Goal: Check status: Check status

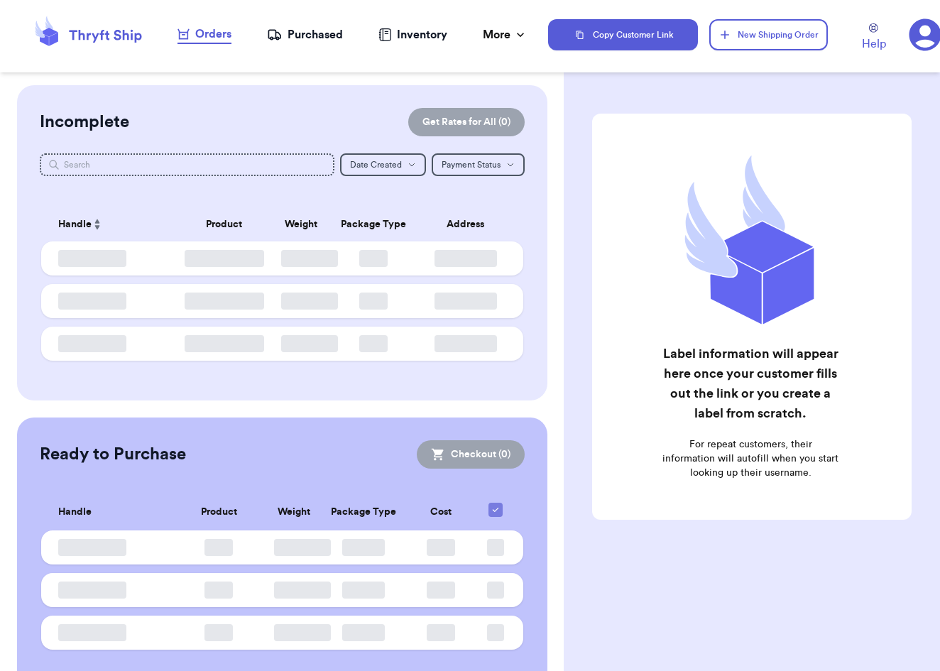
checkbox input "false"
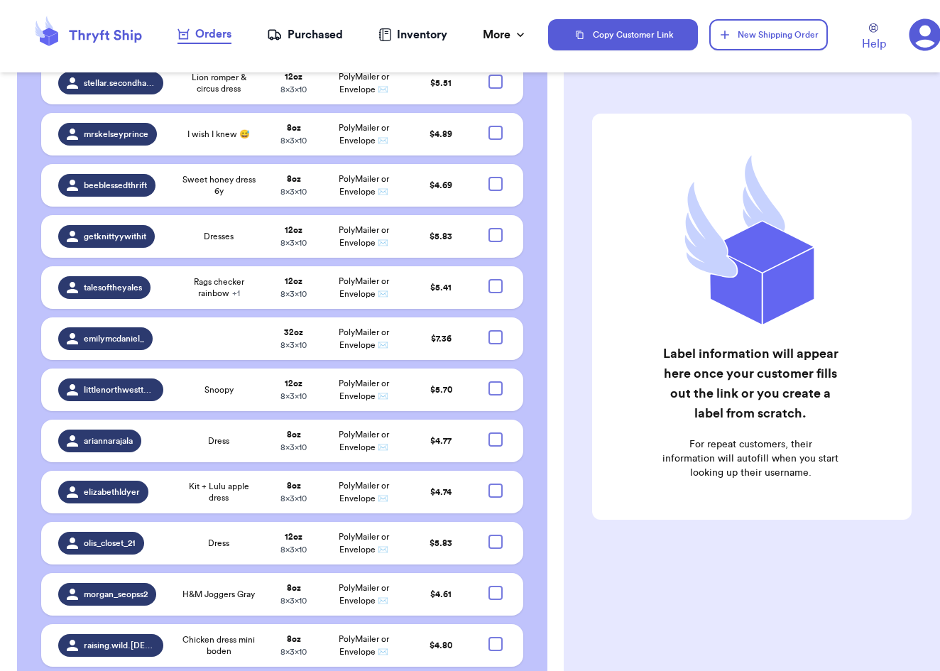
scroll to position [4503, 0]
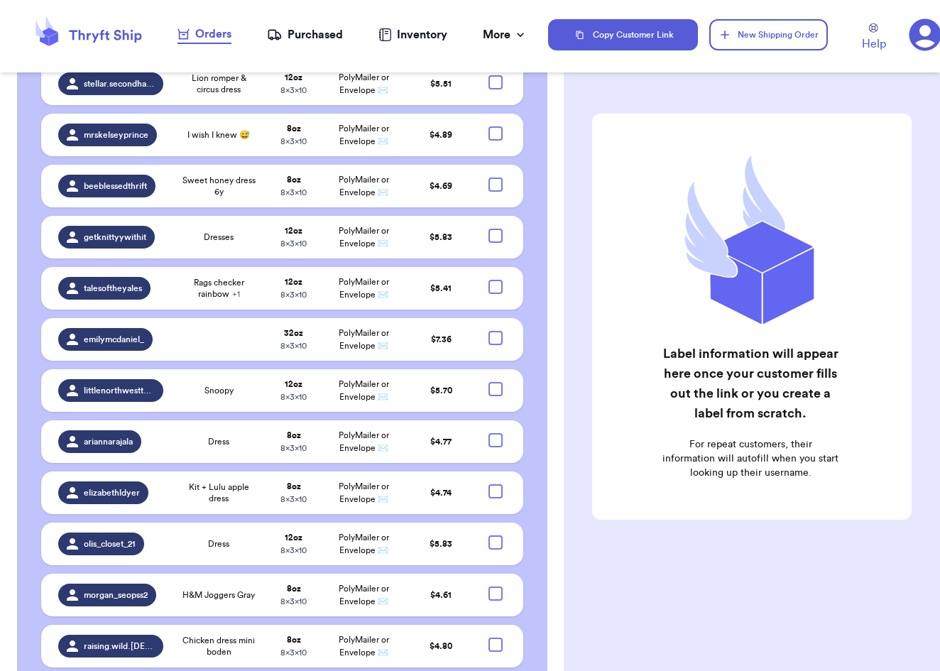
checkbox input "true"
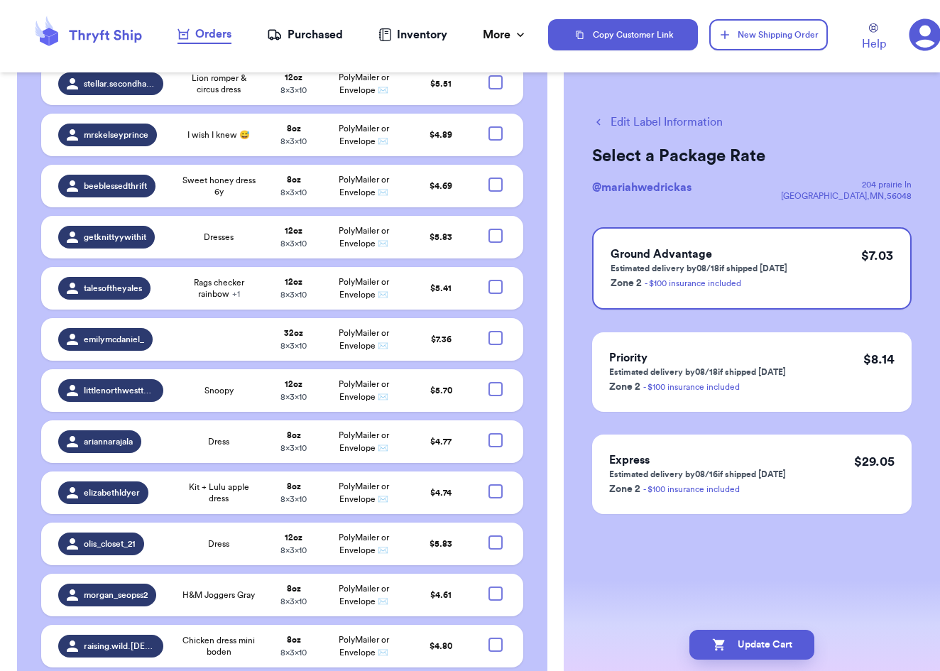
checkbox input "false"
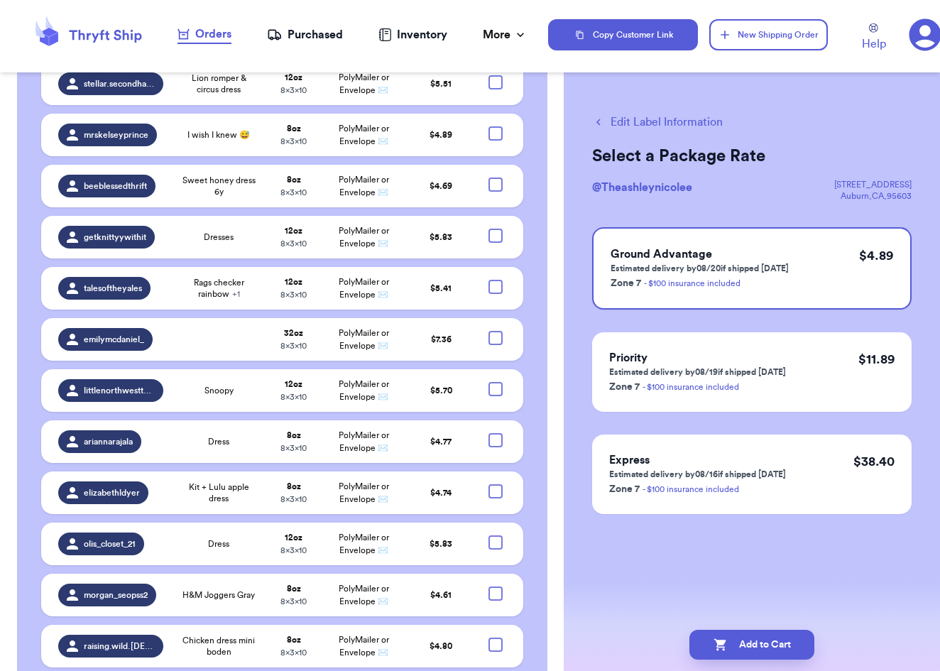
checkbox input "true"
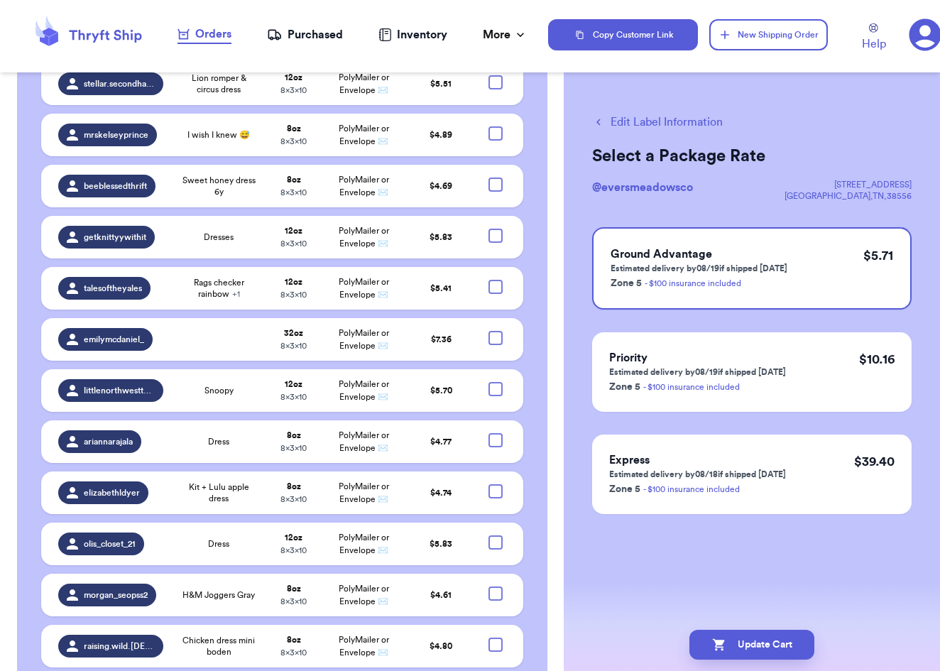
checkbox input "true"
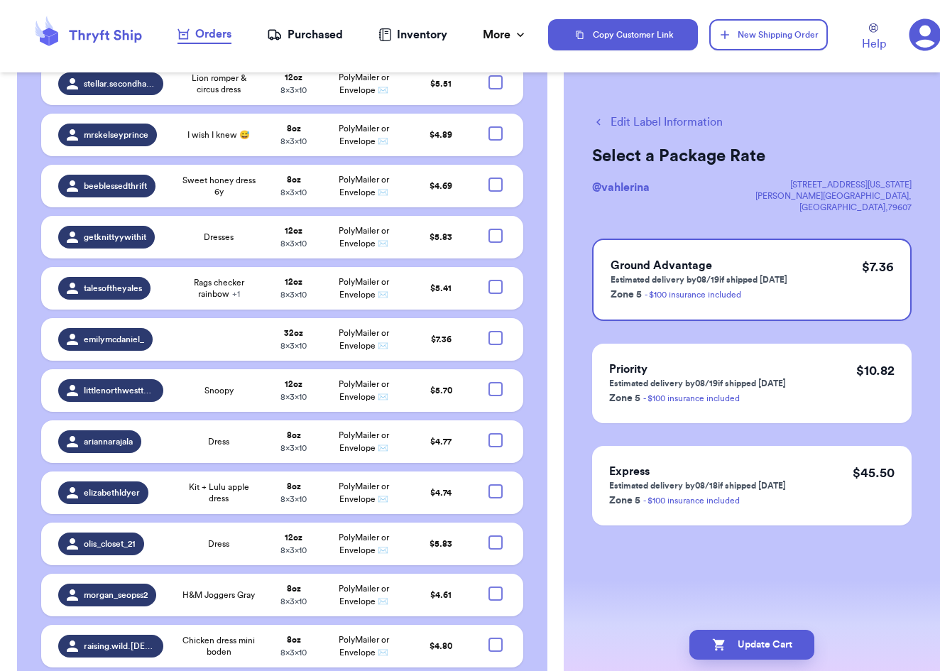
checkbox input "true"
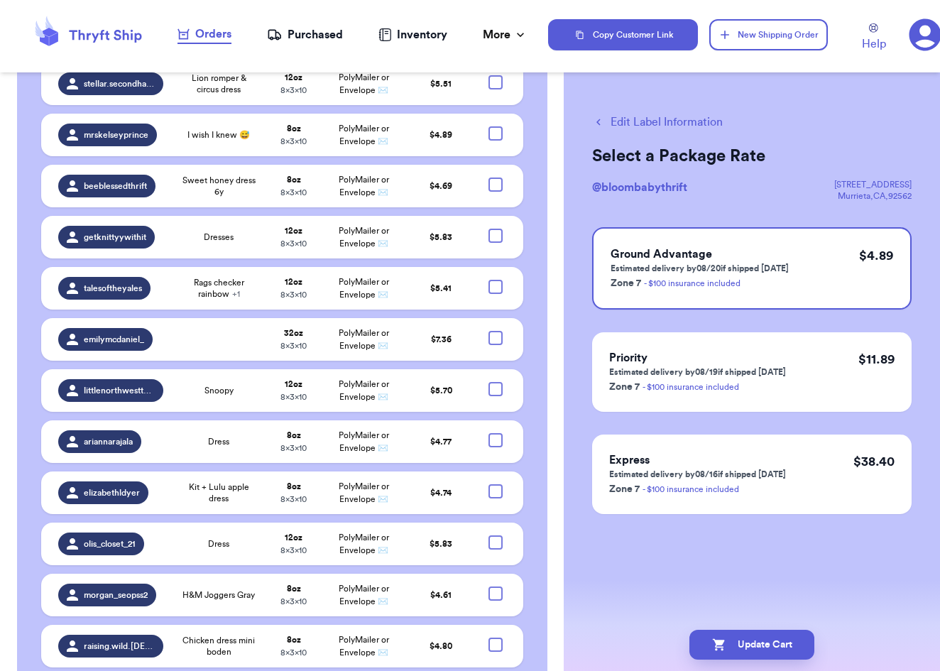
checkbox input "true"
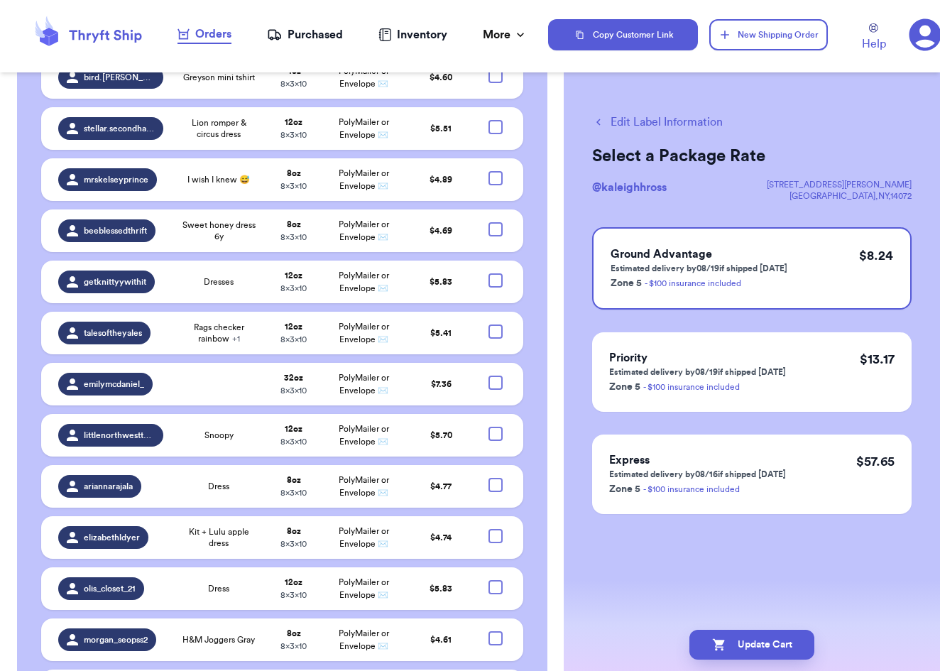
checkbox input "true"
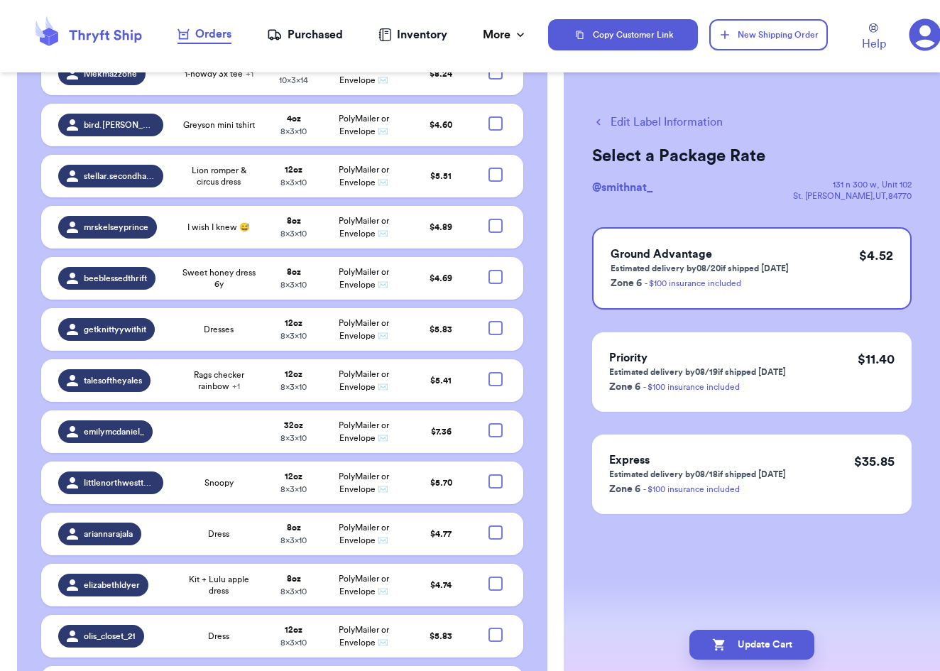
scroll to position [4409, 0]
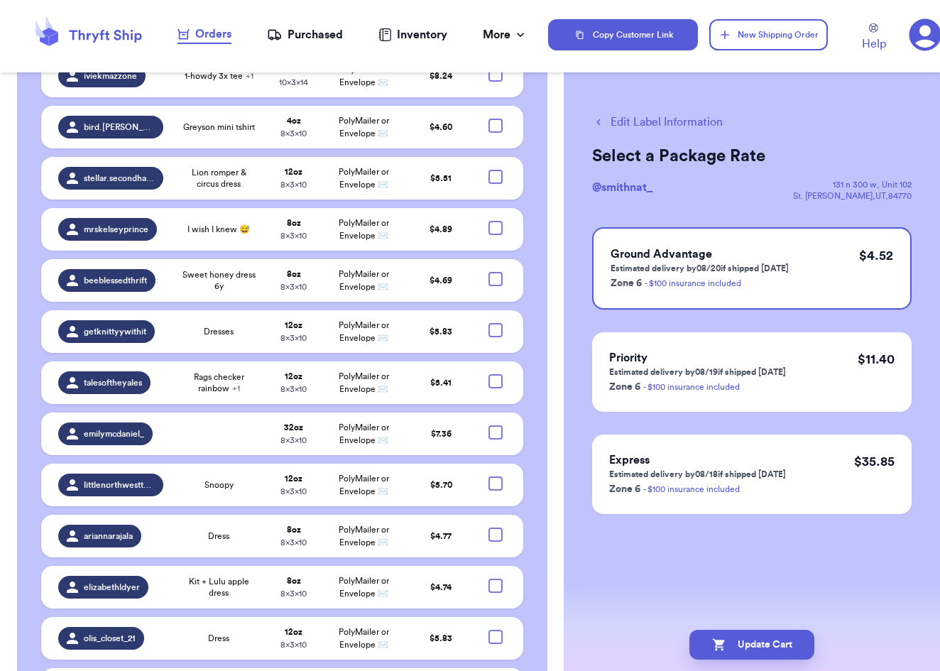
checkbox input "true"
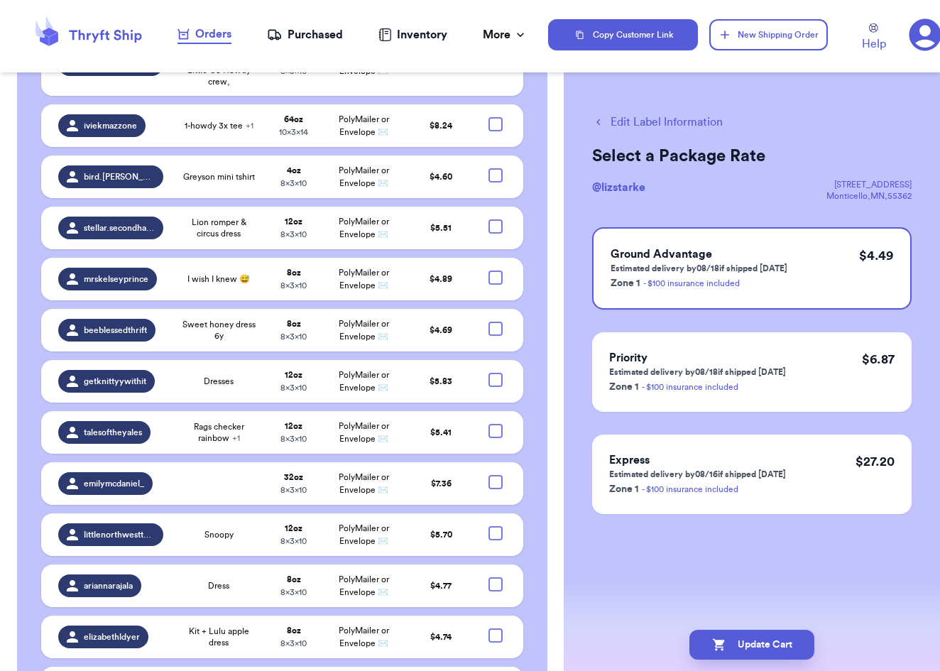
checkbox input "true"
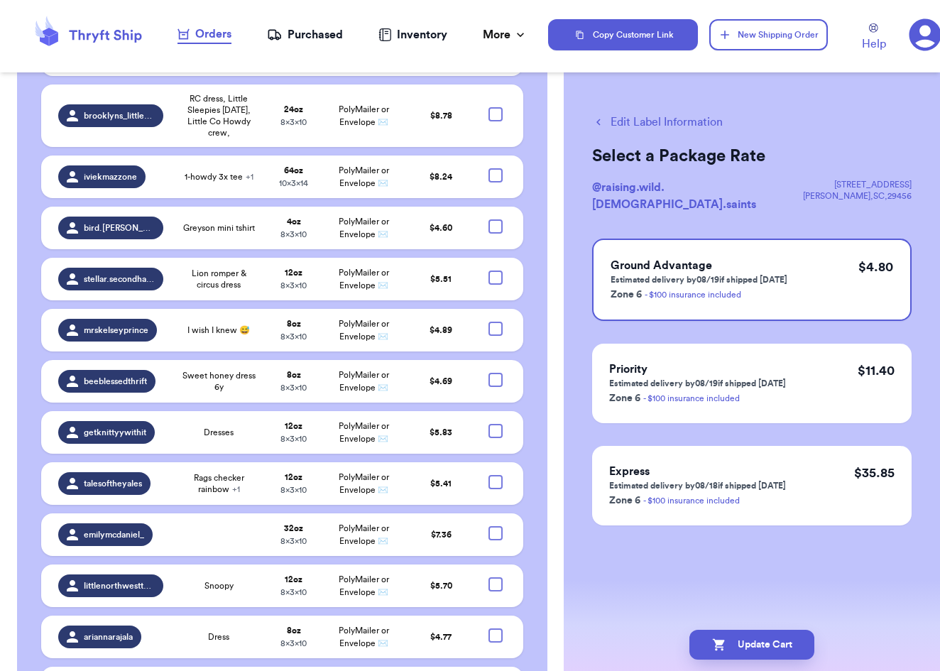
scroll to position [4306, 0]
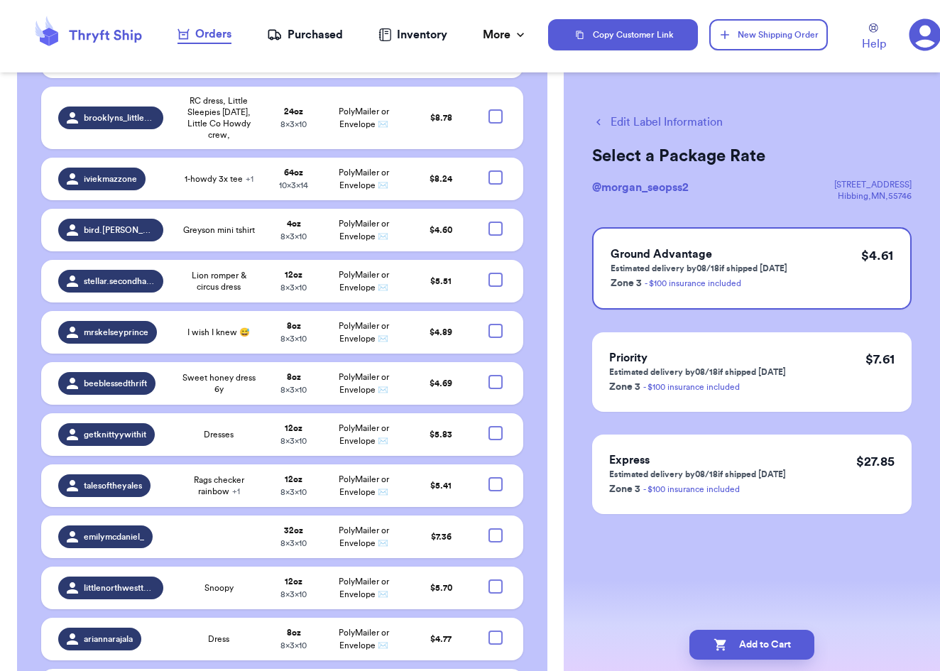
checkbox input "true"
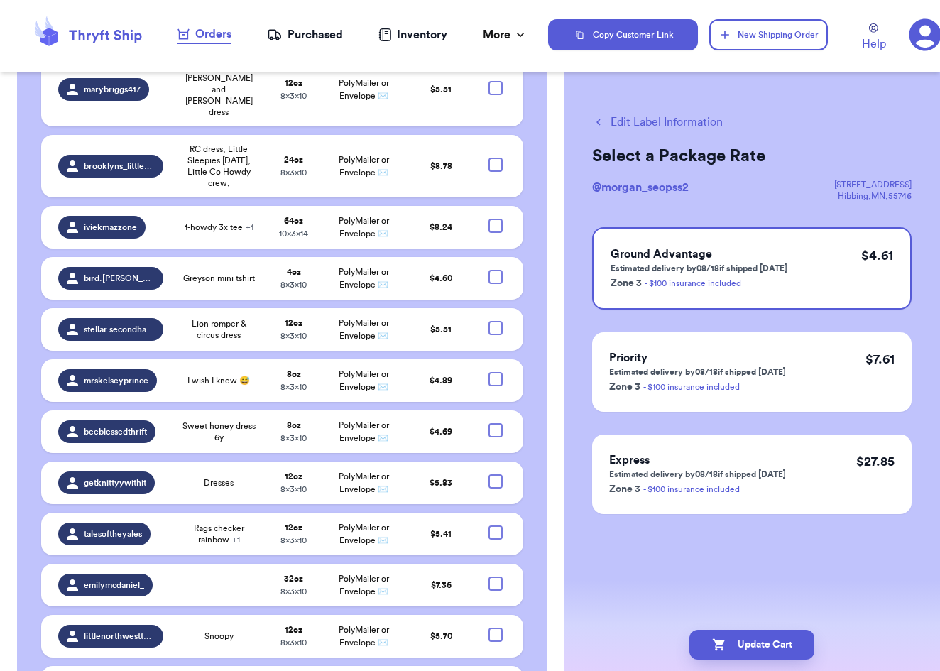
scroll to position [4255, 0]
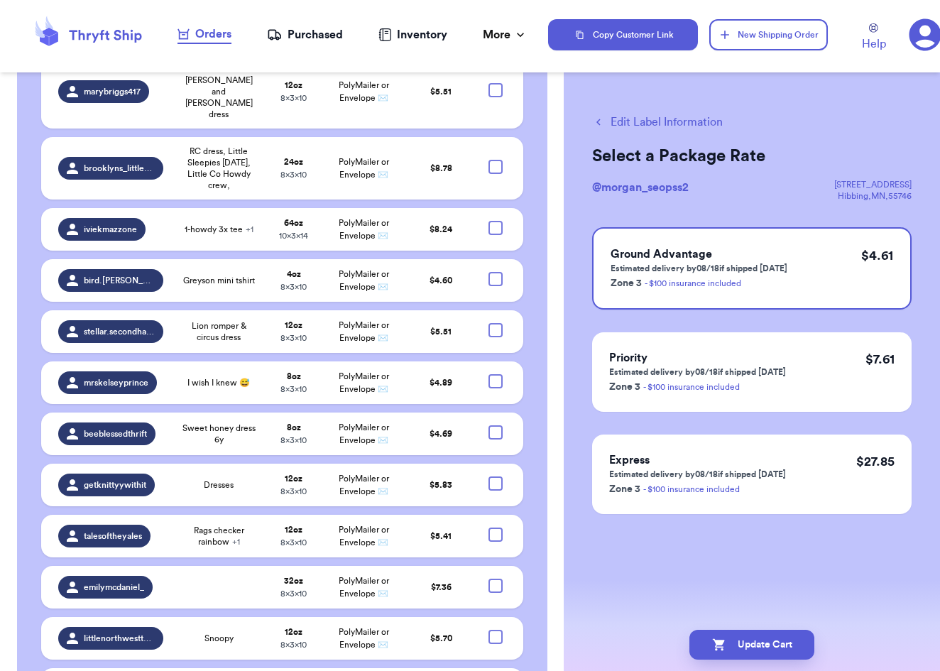
checkbox input "true"
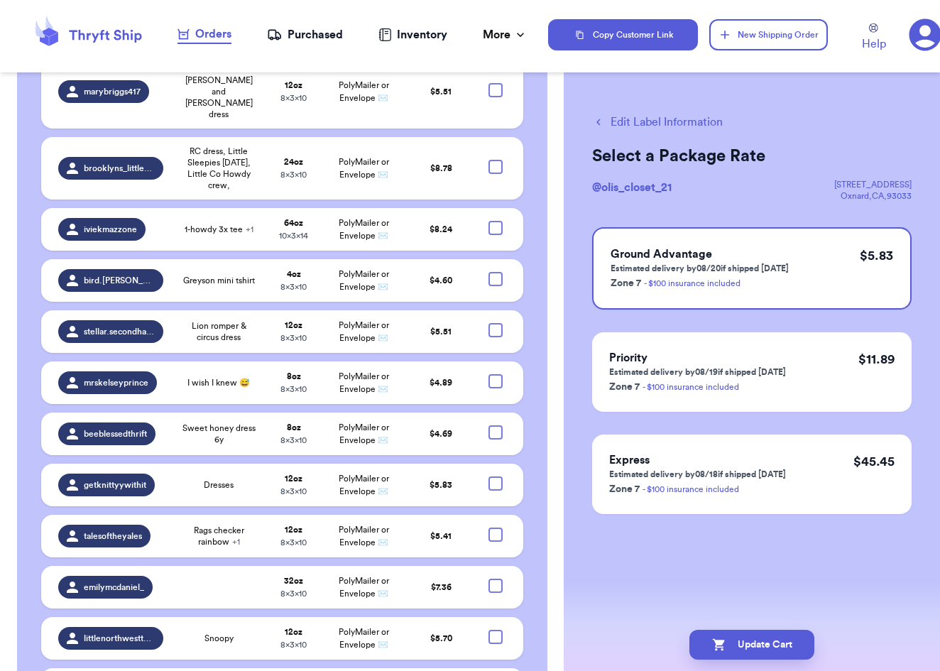
checkbox input "true"
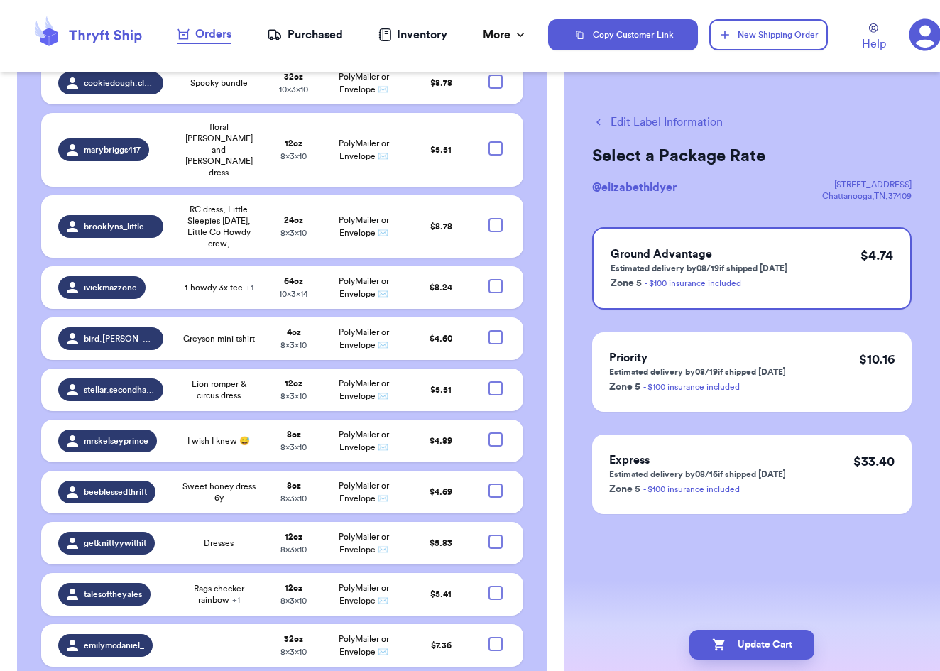
scroll to position [4193, 0]
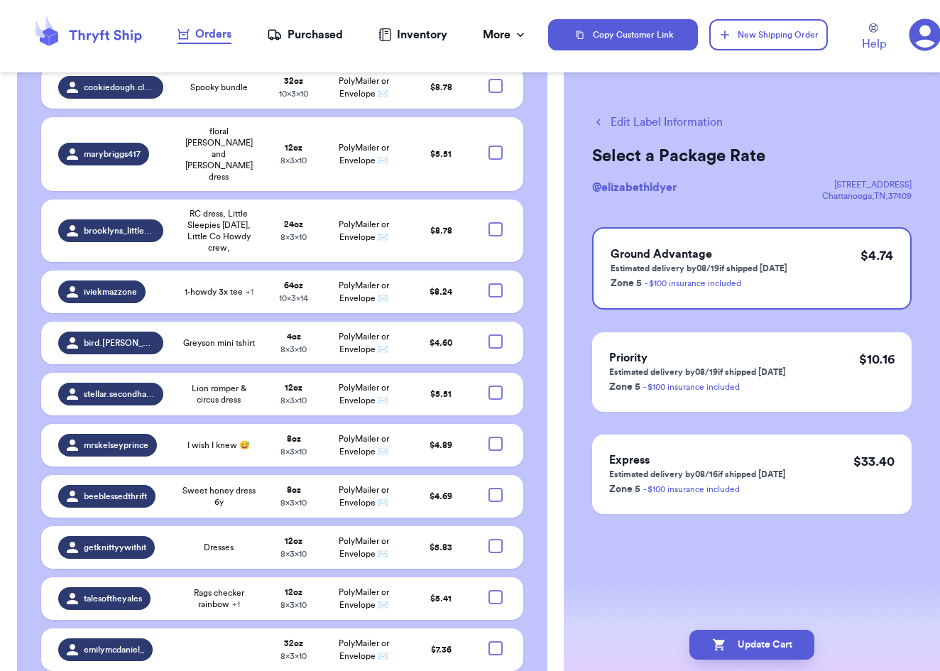
checkbox input "true"
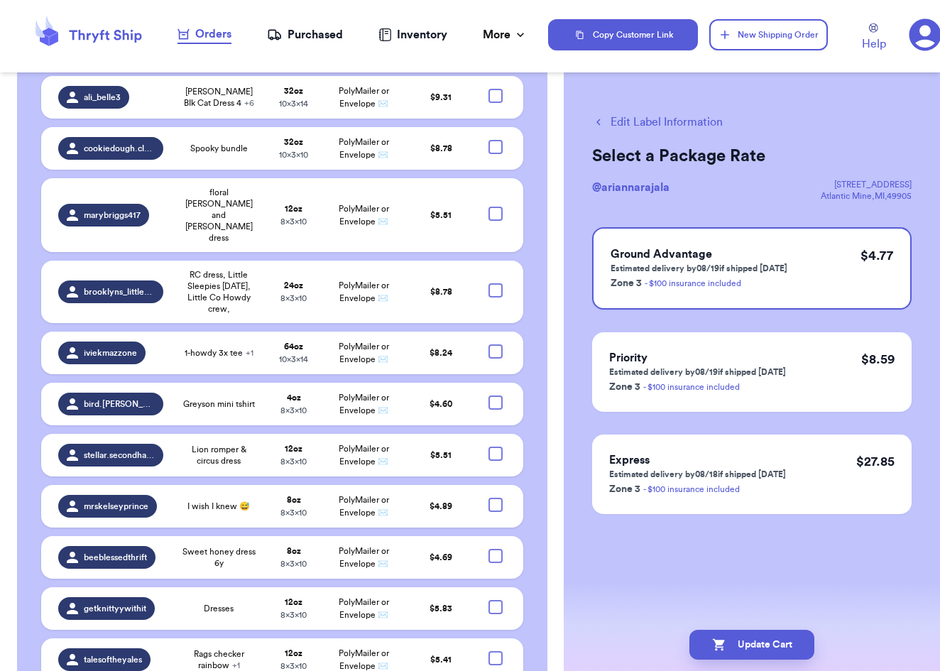
scroll to position [4128, 0]
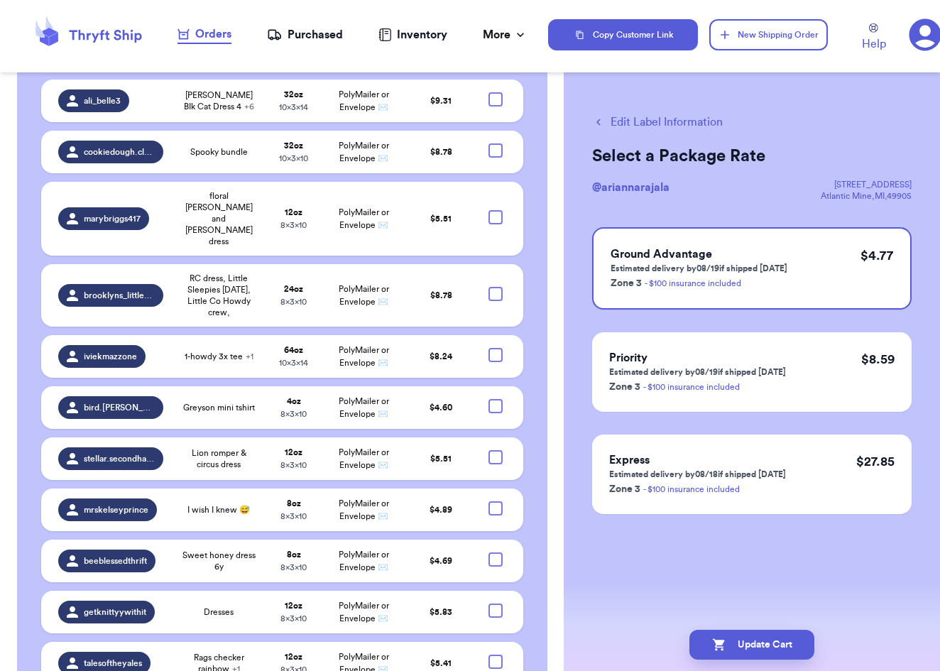
checkbox input "true"
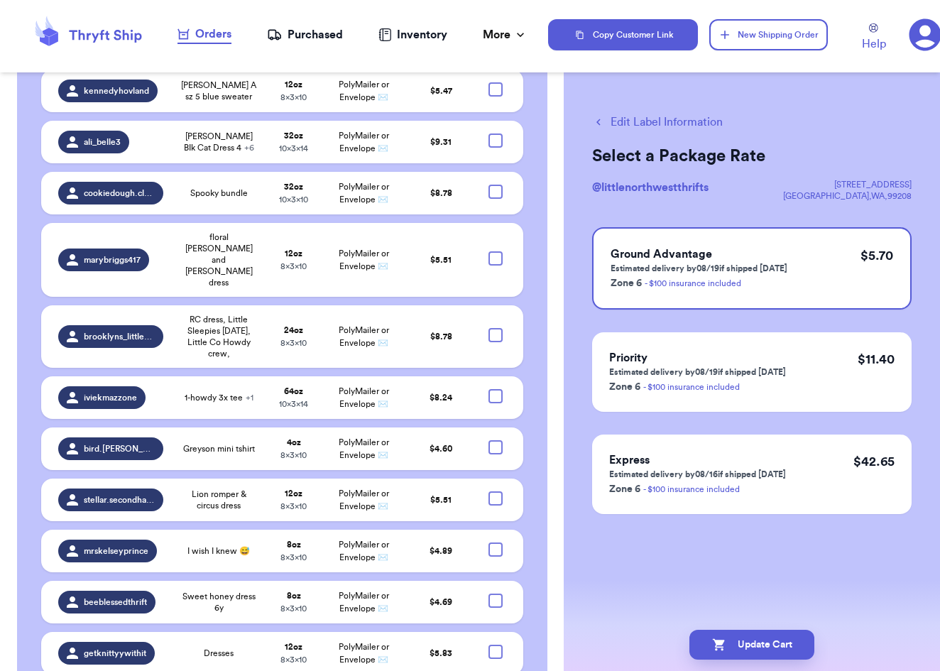
scroll to position [4083, 0]
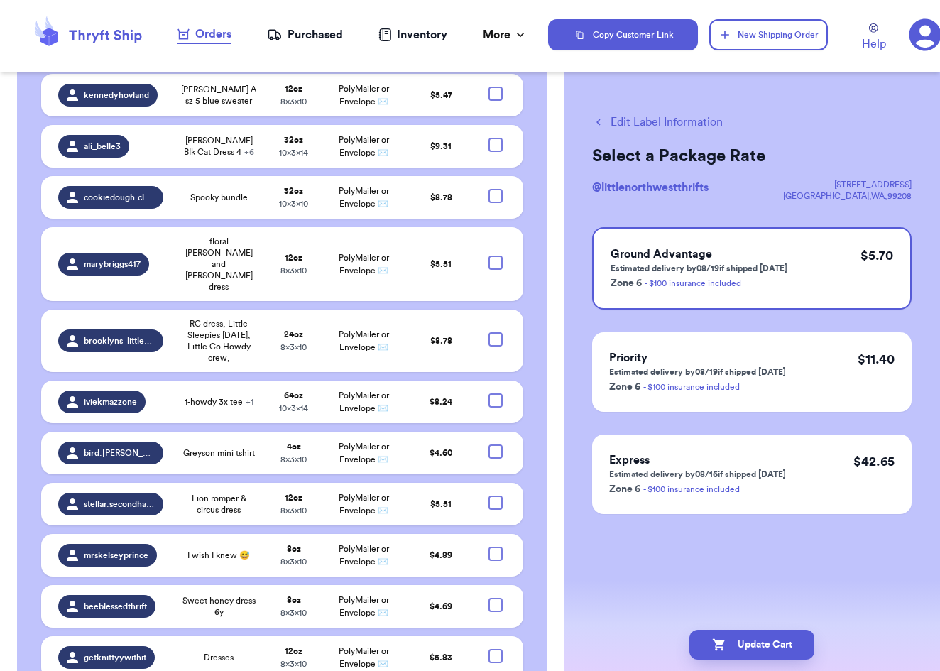
checkbox input "true"
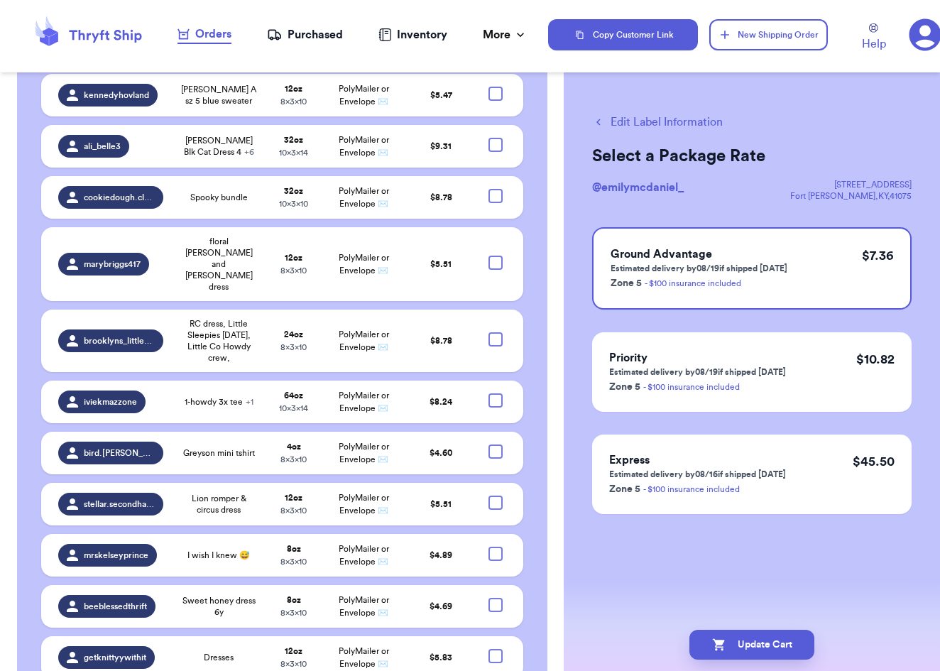
checkbox input "true"
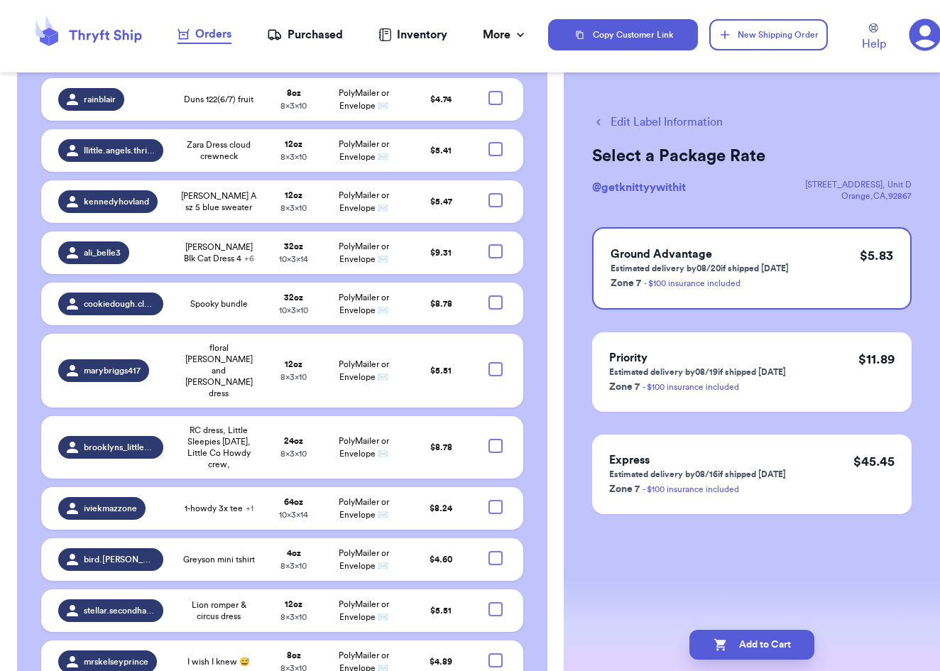
scroll to position [3973, 0]
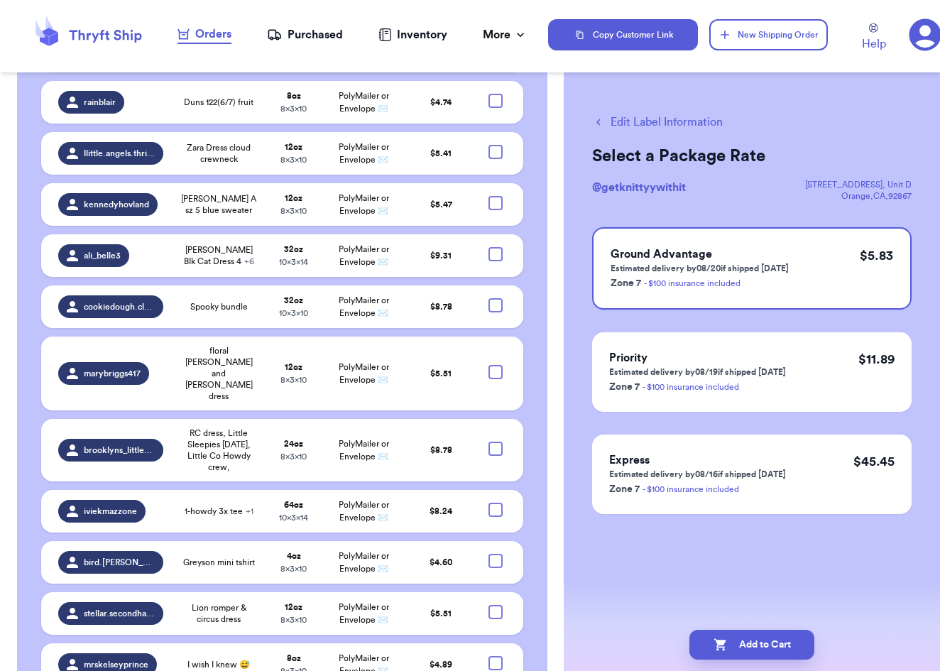
checkbox input "true"
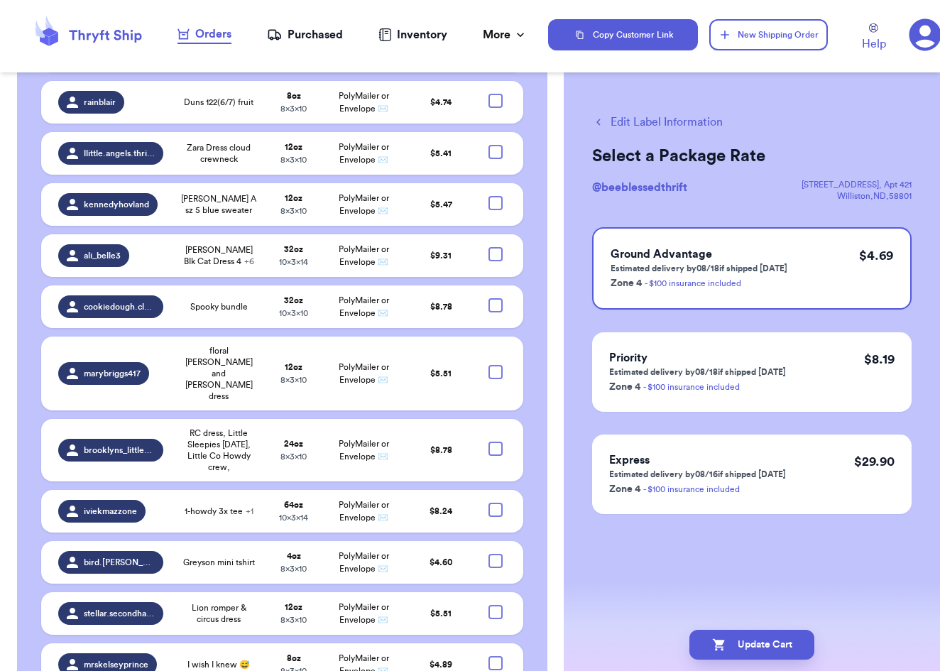
checkbox input "true"
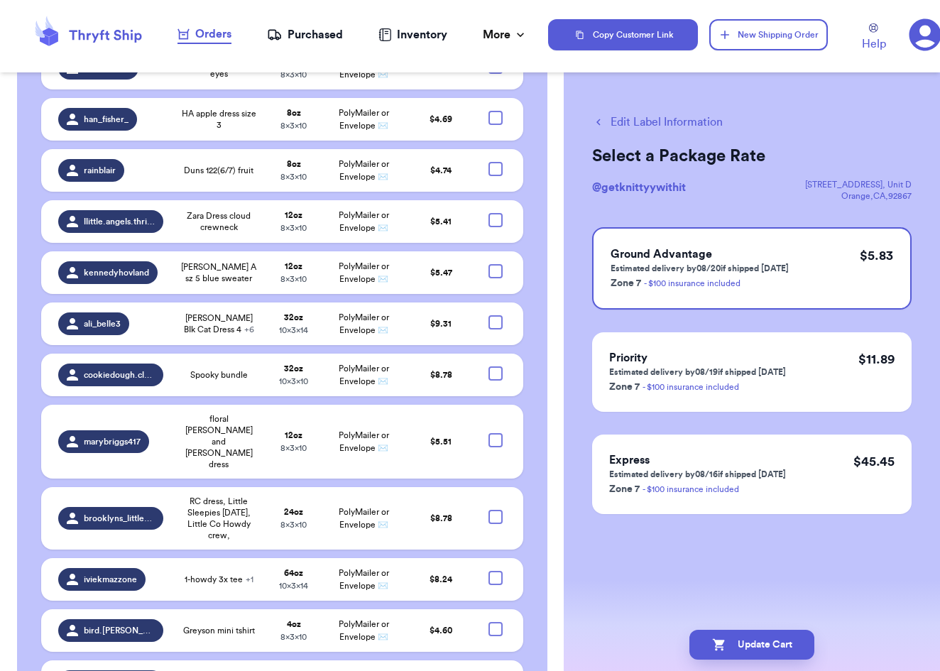
scroll to position [3896, 0]
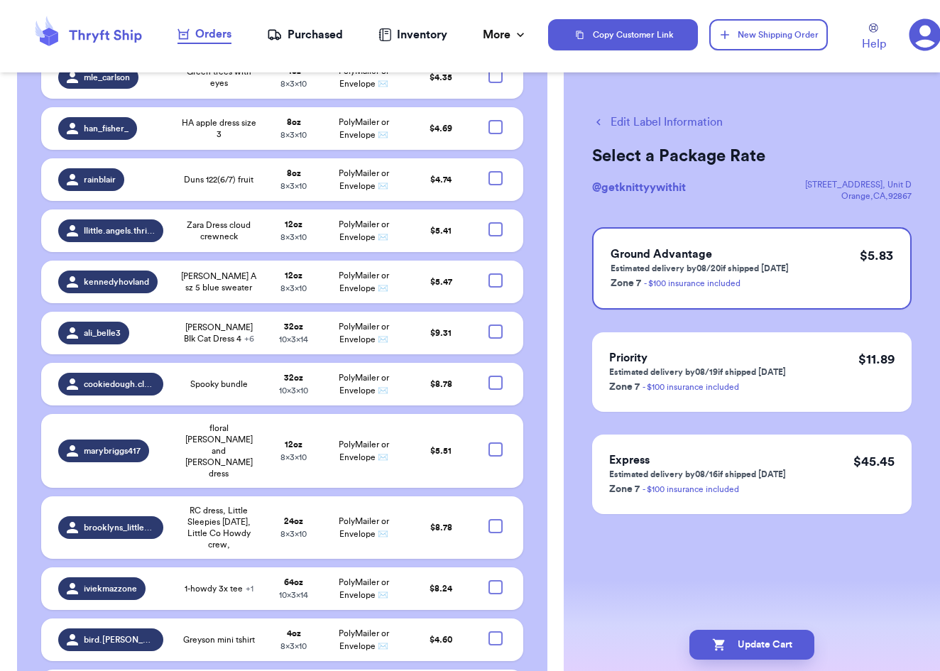
checkbox input "true"
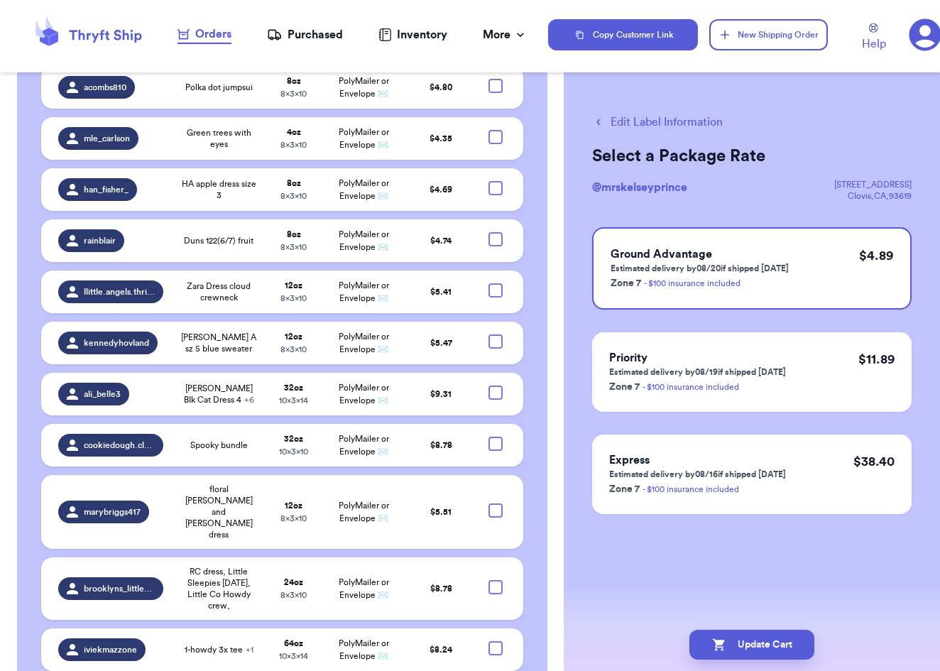
scroll to position [3831, 0]
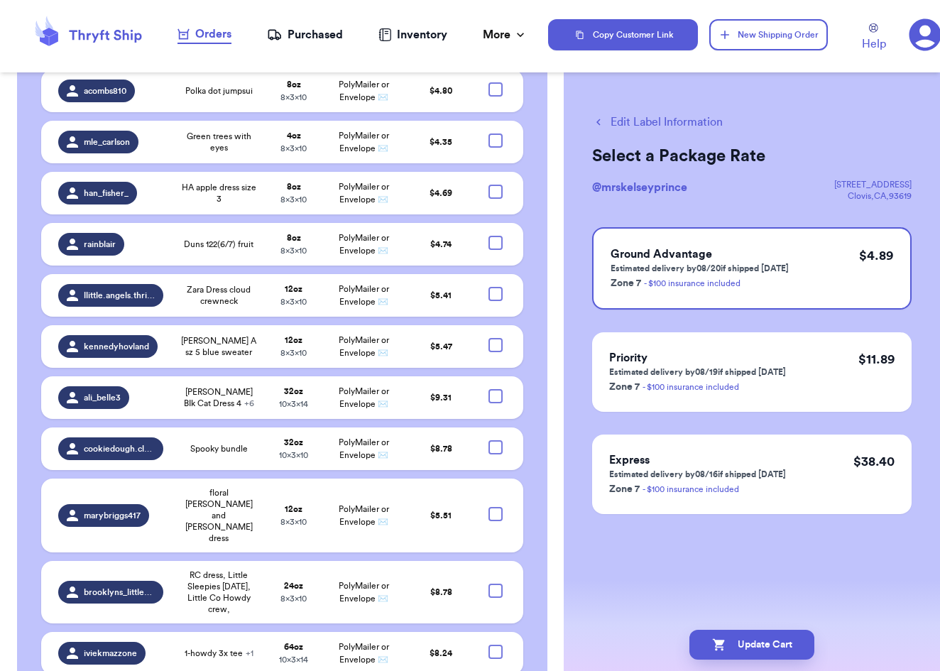
checkbox input "true"
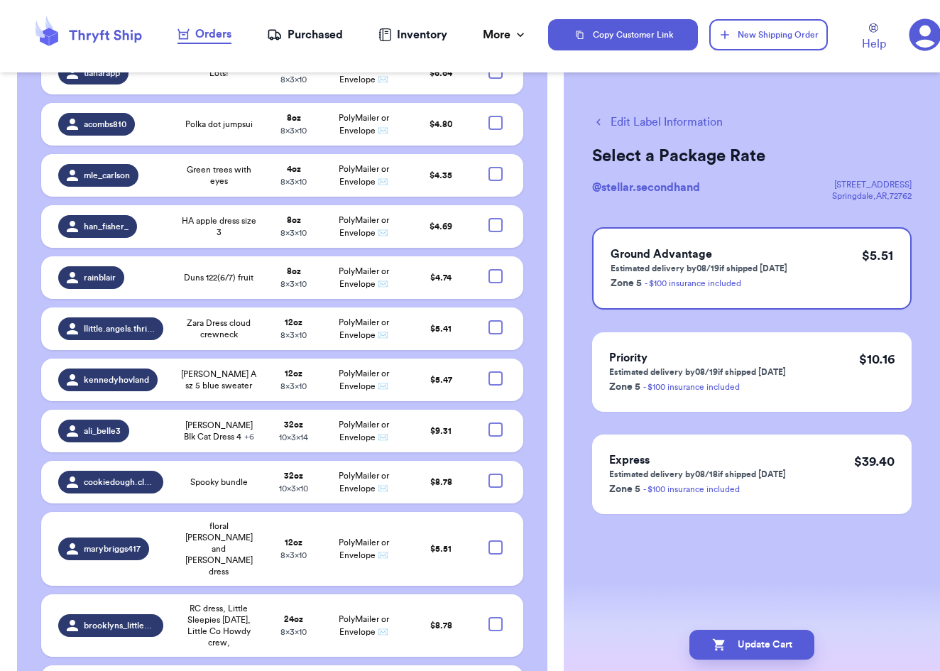
scroll to position [3787, 0]
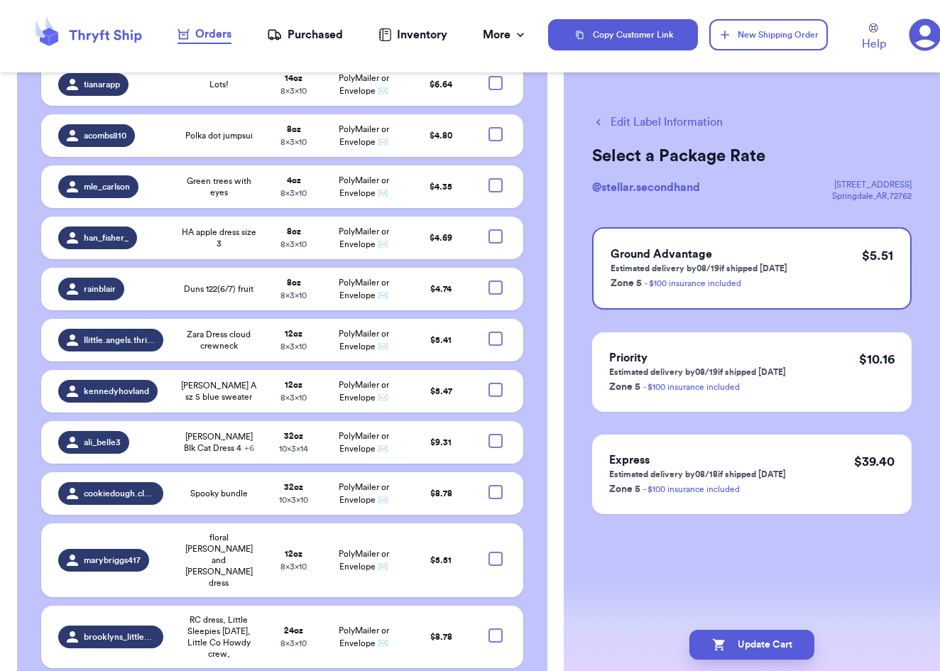
checkbox input "true"
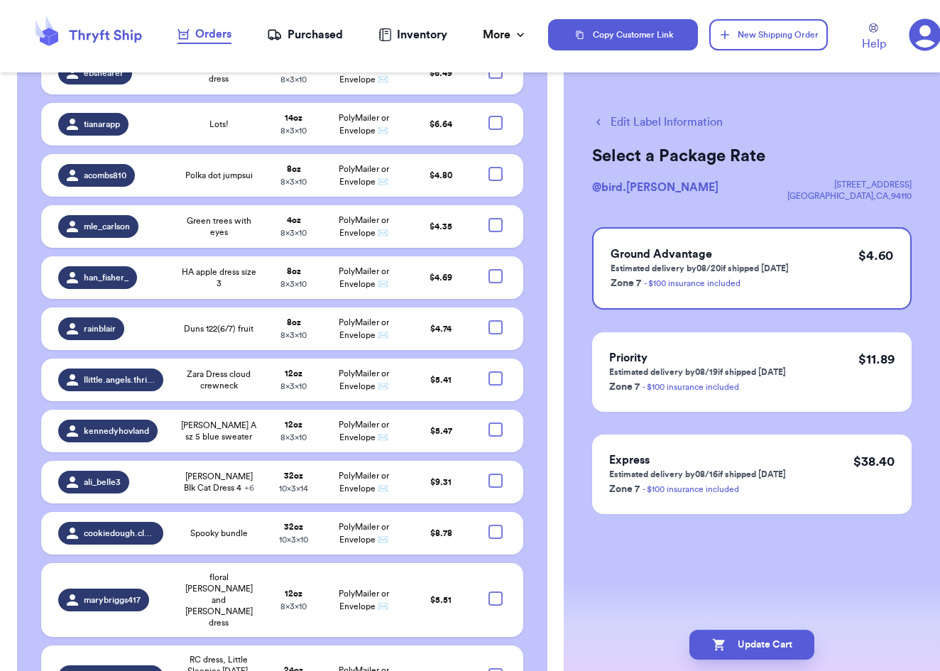
checkbox input "true"
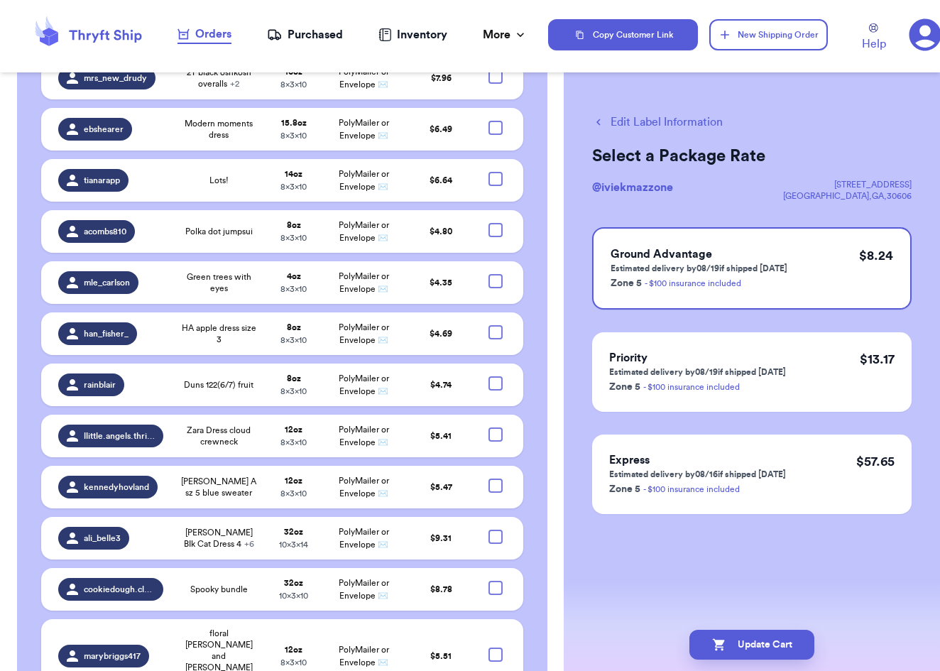
scroll to position [3688, 0]
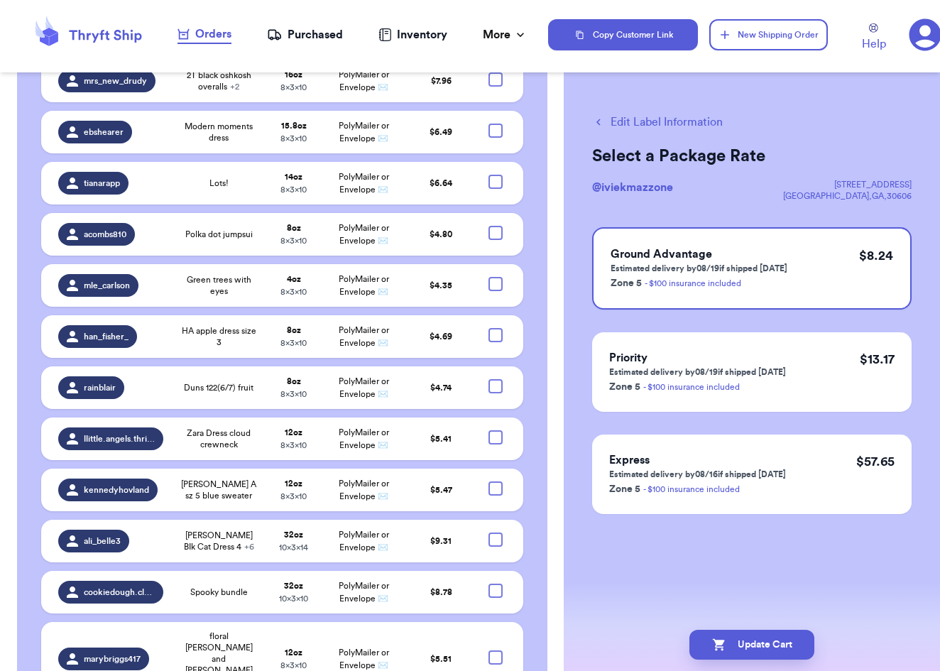
checkbox input "true"
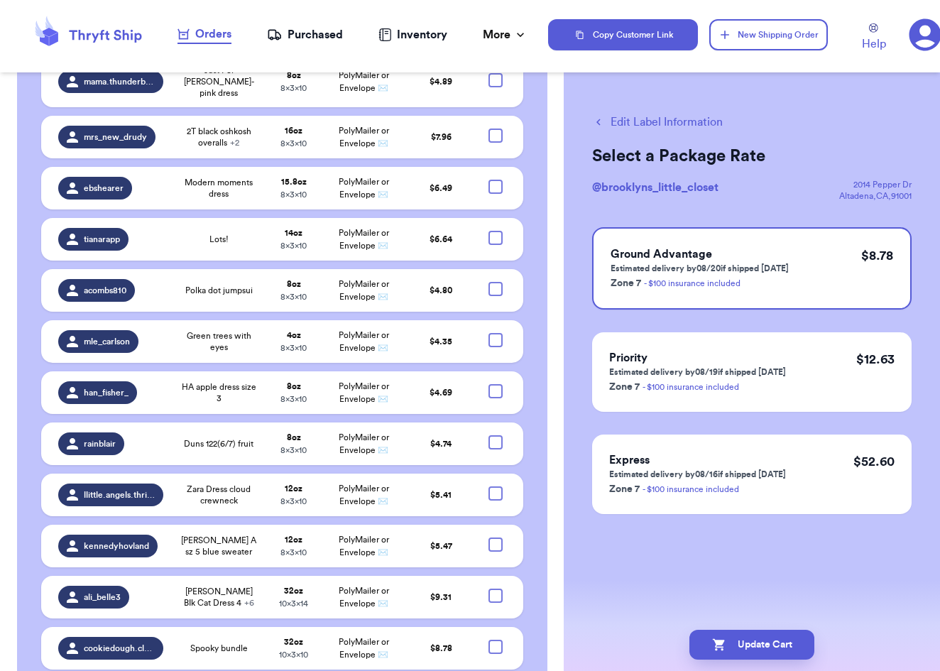
checkbox input "true"
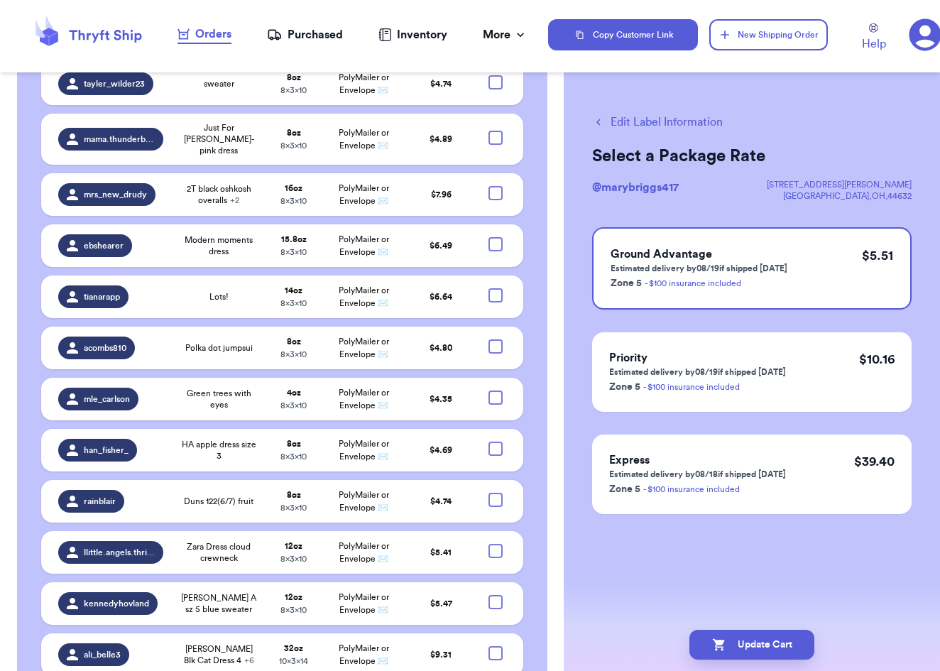
checkbox input "true"
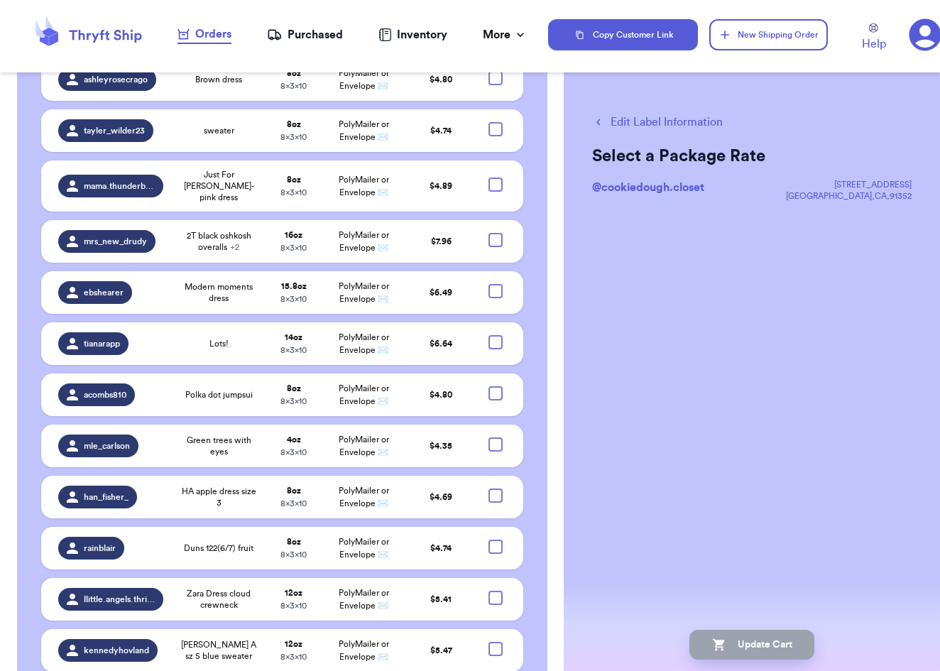
scroll to position [3525, 0]
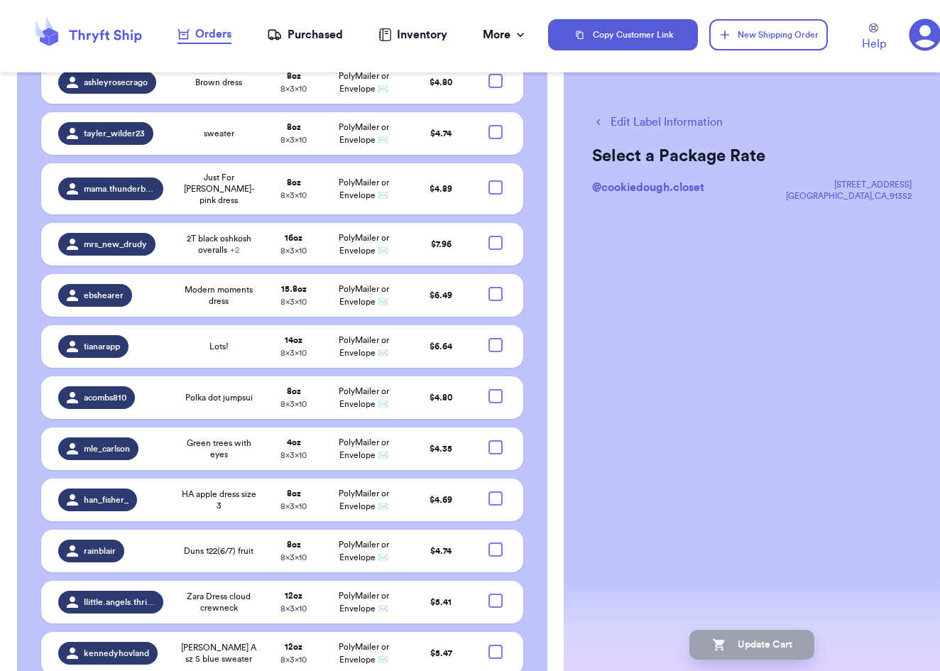
checkbox input "true"
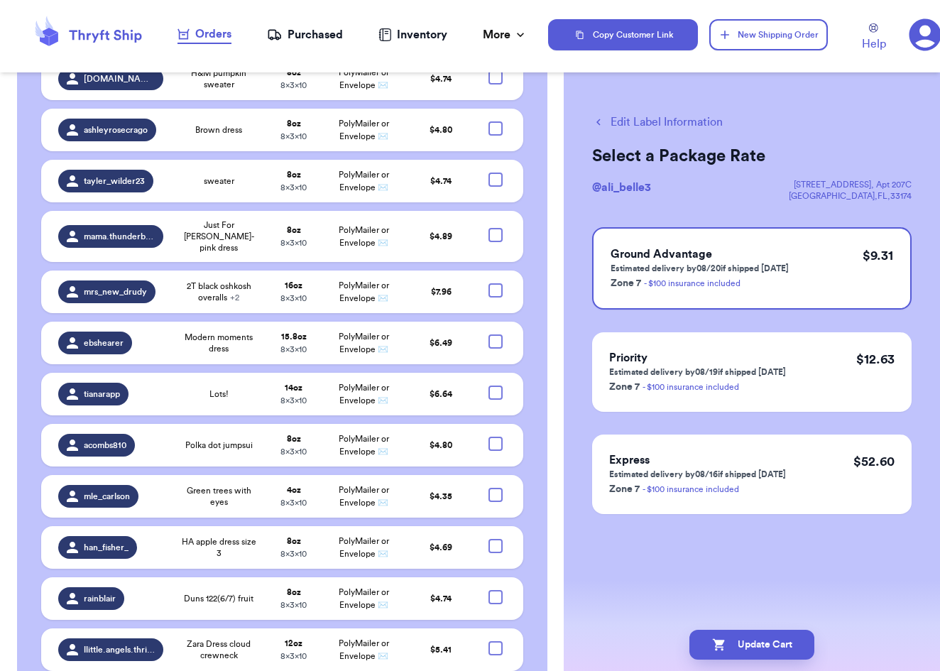
scroll to position [3472, 0]
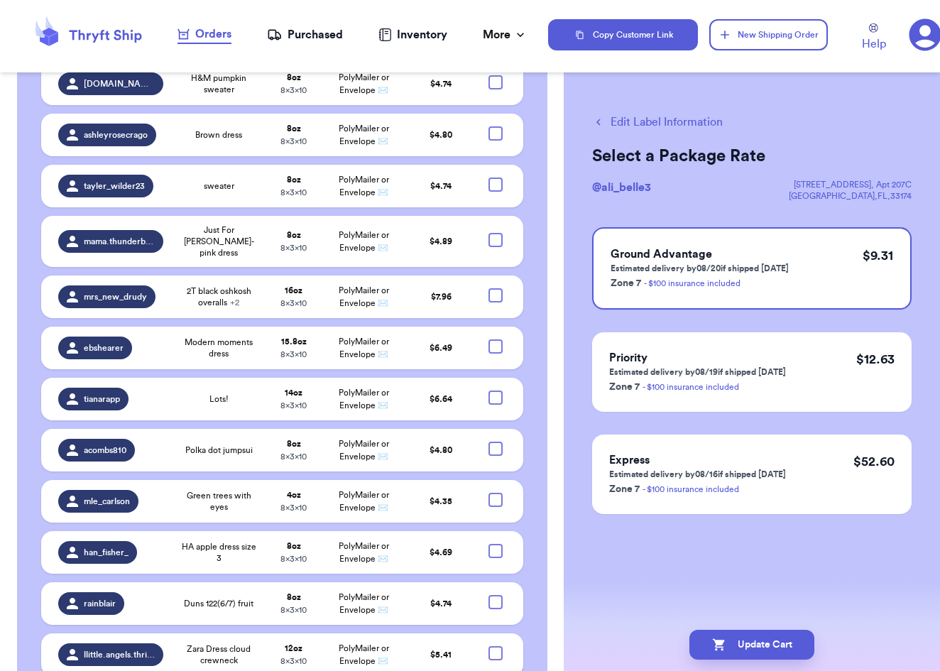
checkbox input "true"
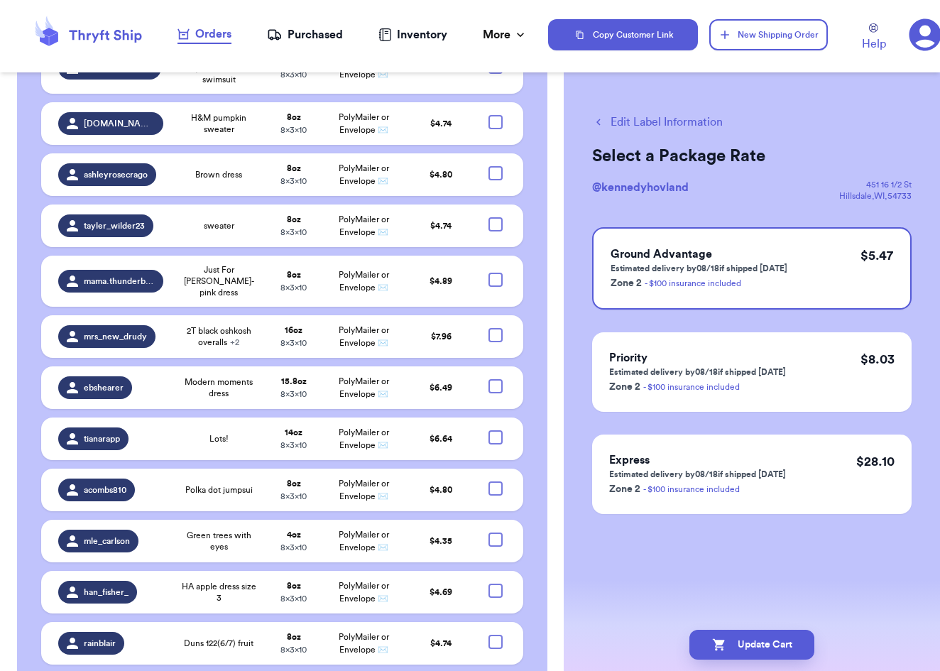
scroll to position [3430, 0]
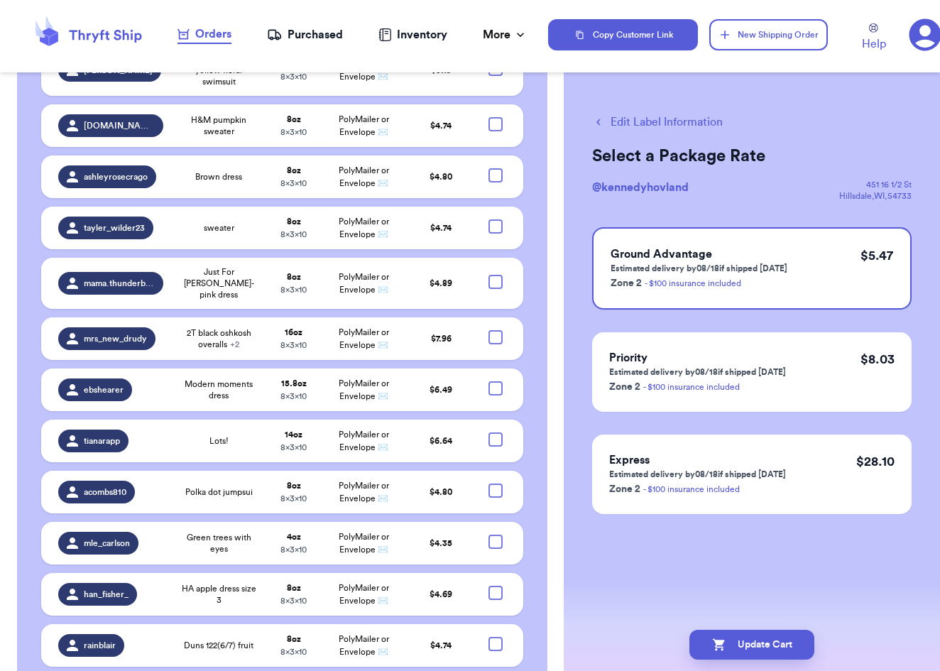
checkbox input "true"
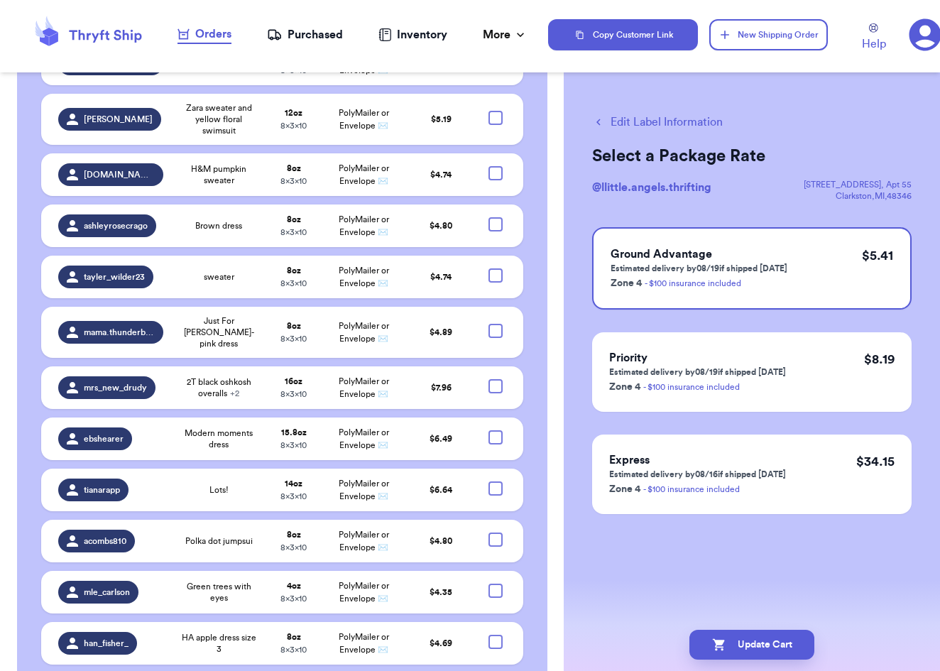
scroll to position [3365, 0]
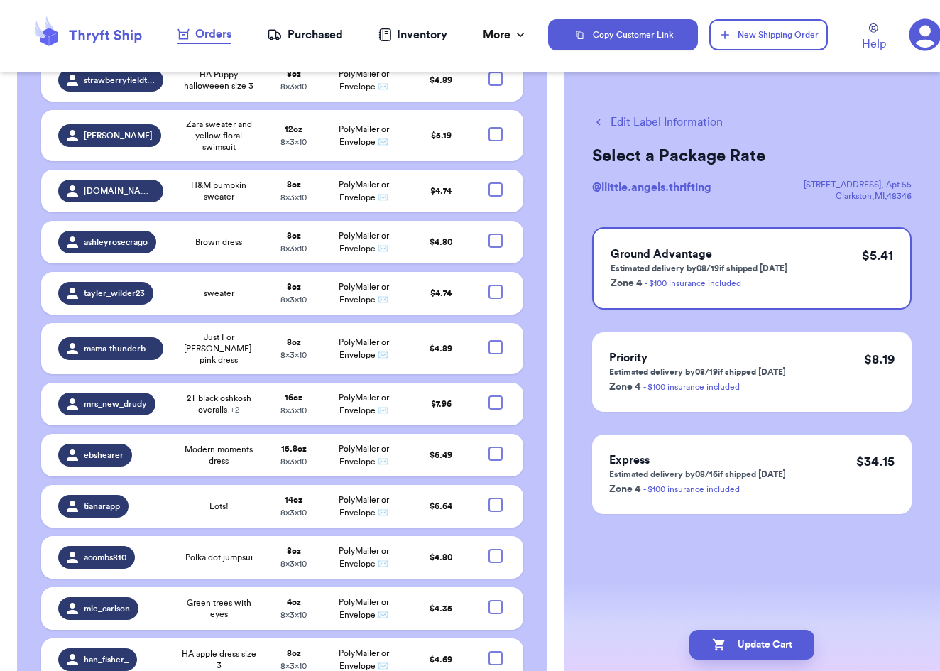
checkbox input "true"
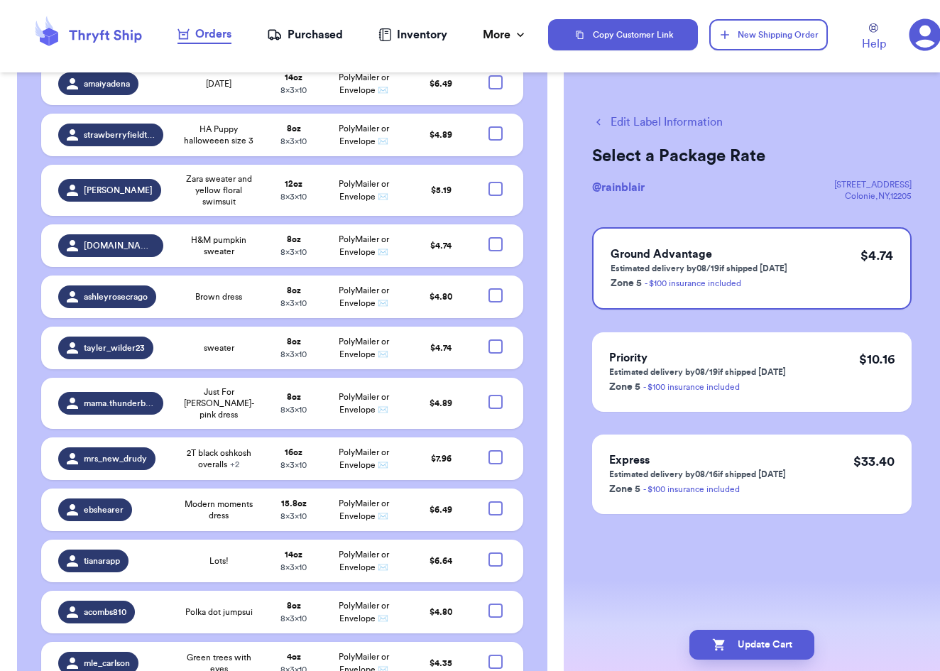
checkbox input "true"
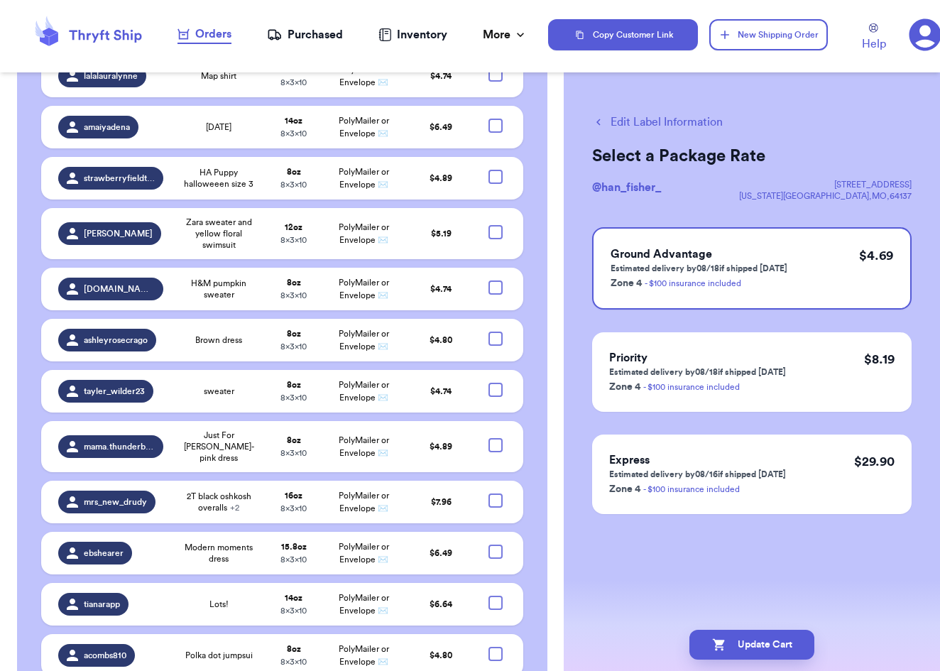
checkbox input "true"
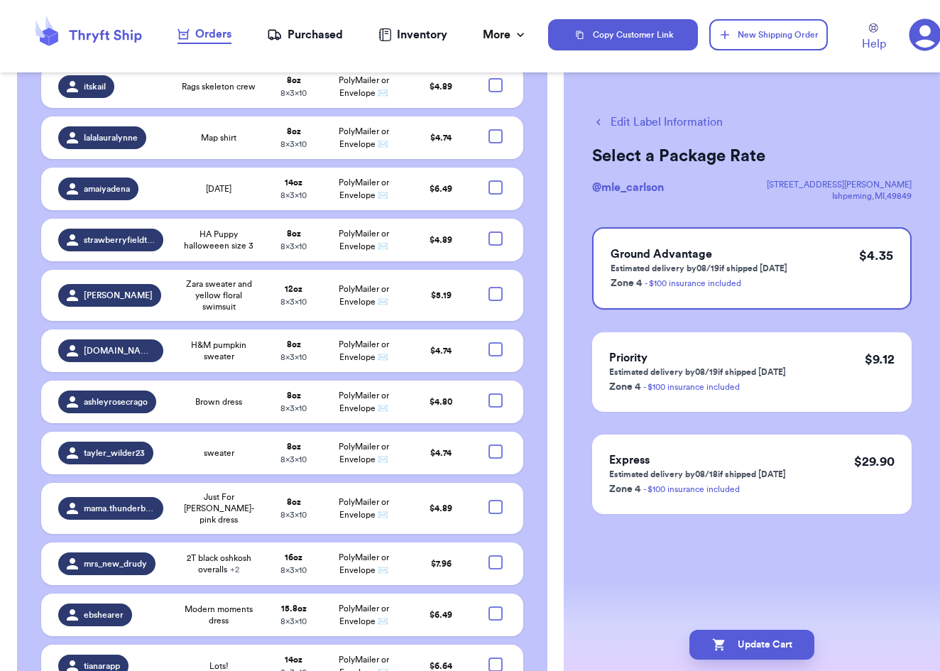
scroll to position [3204, 0]
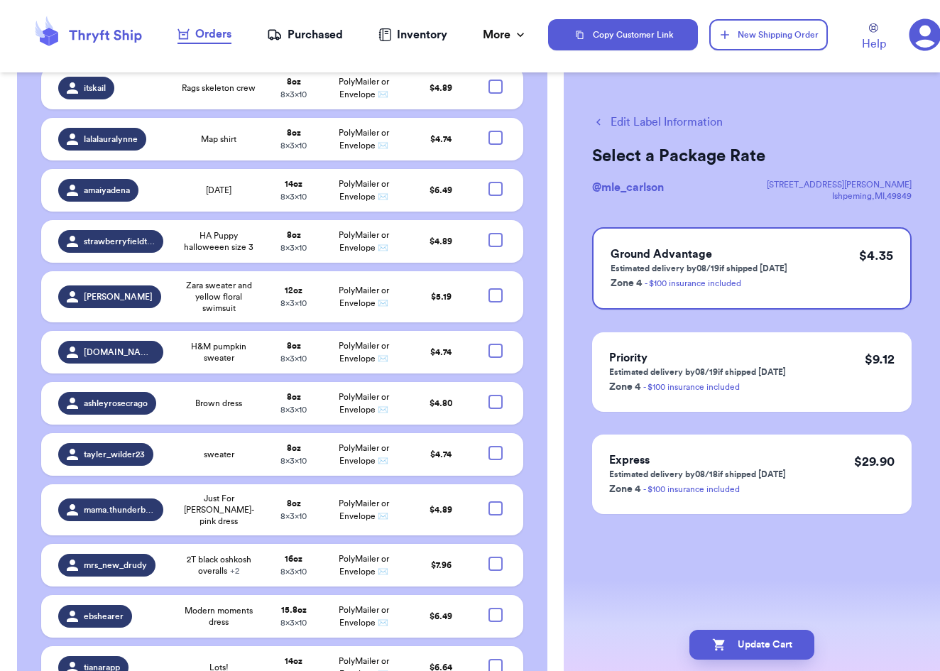
checkbox input "true"
click at [498, 659] on div at bounding box center [496, 666] width 14 height 14
click at [496, 658] on input "checkbox" at bounding box center [495, 658] width 1 height 1
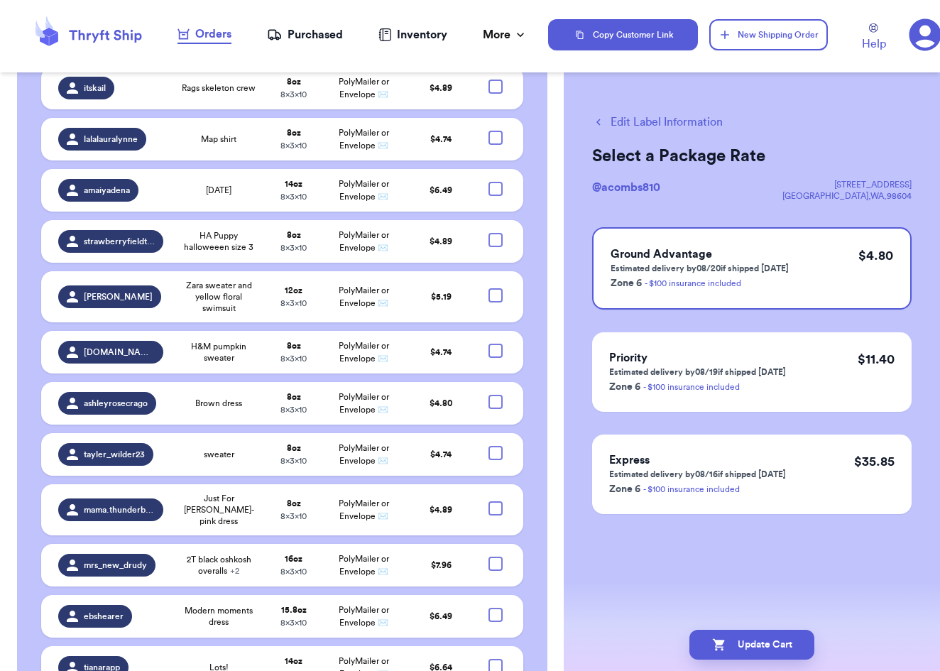
checkbox input "true"
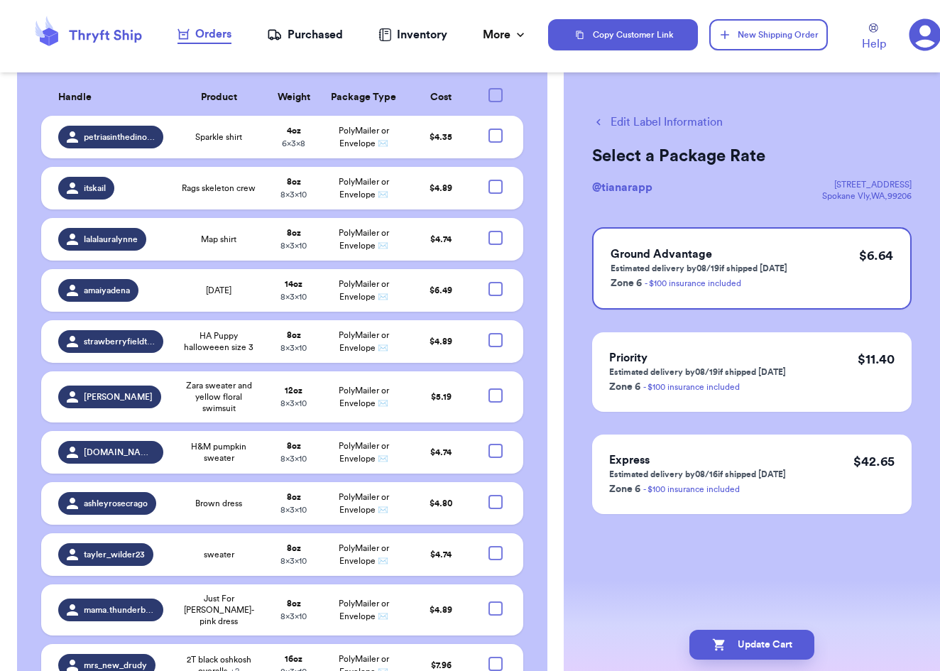
scroll to position [3102, 0]
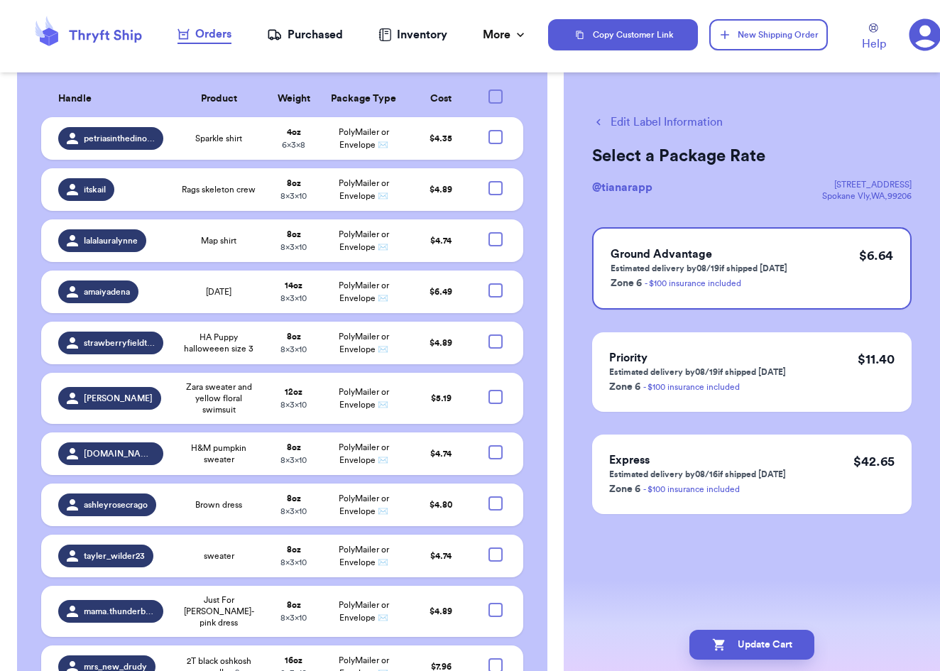
checkbox input "true"
click at [496, 658] on div at bounding box center [496, 665] width 14 height 14
click at [496, 658] on input "checkbox" at bounding box center [495, 658] width 1 height 1
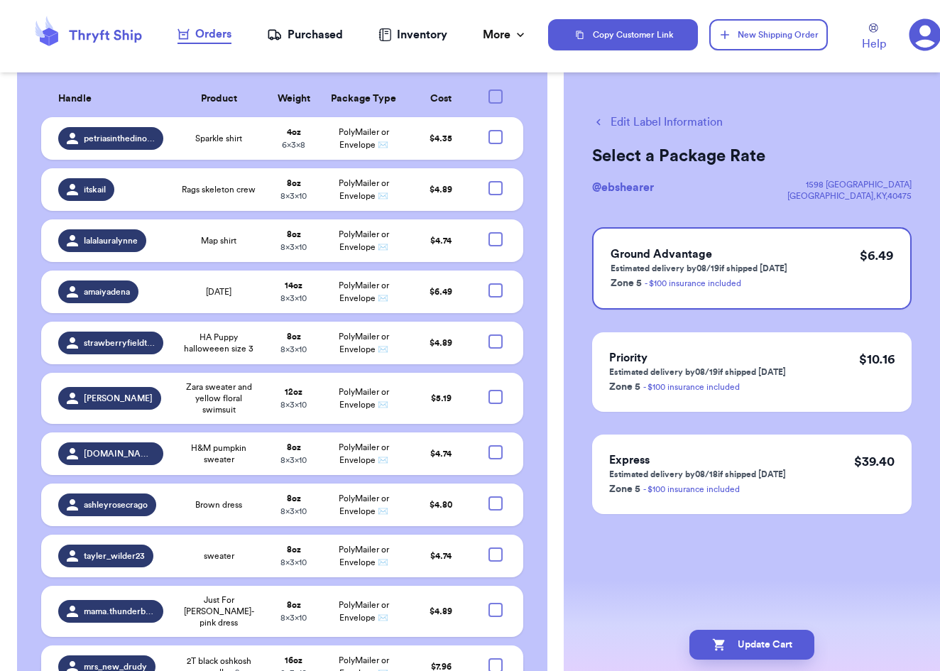
checkbox input "true"
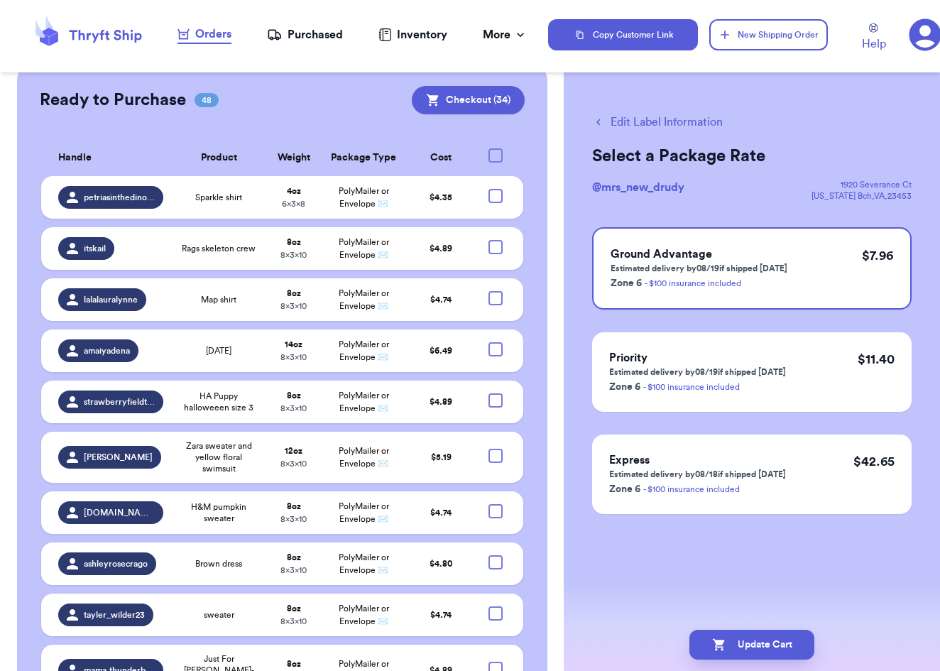
scroll to position [3029, 0]
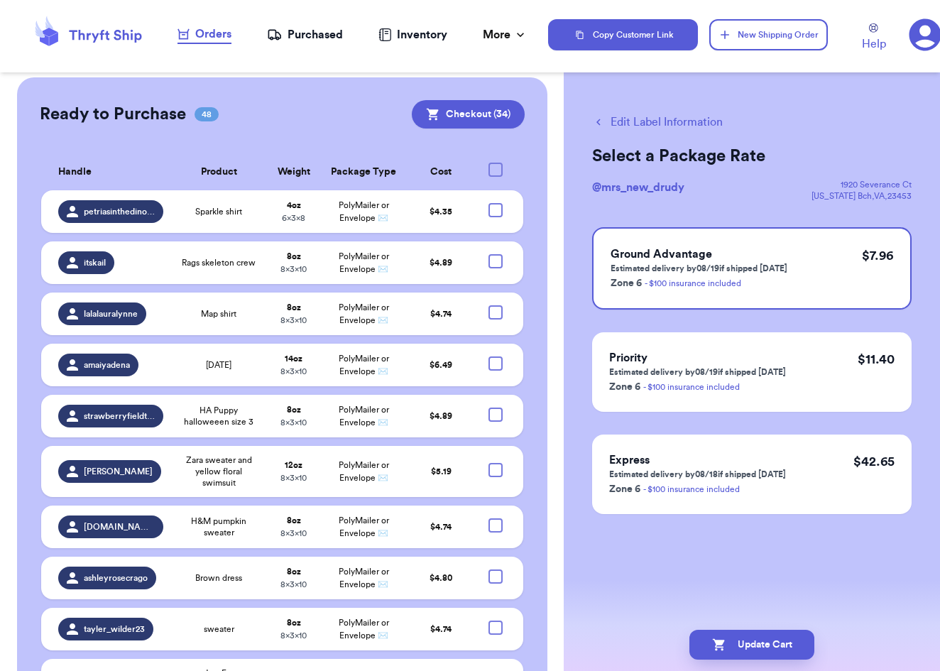
click at [494, 670] on div at bounding box center [496, 683] width 14 height 14
click at [495, 670] on input "checkbox" at bounding box center [495, 675] width 1 height 1
checkbox input "true"
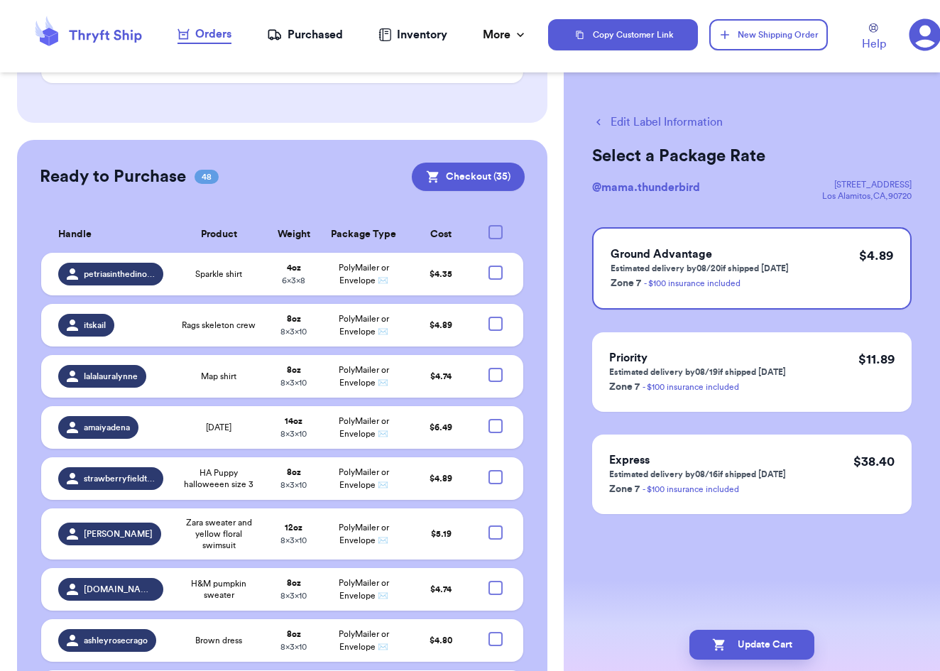
scroll to position [2952, 0]
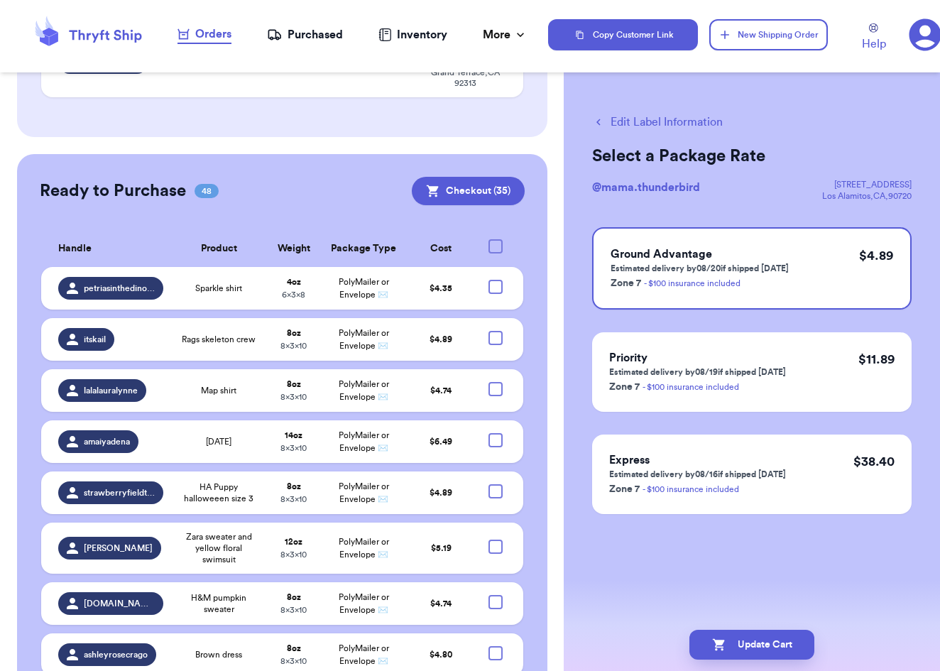
checkbox input "true"
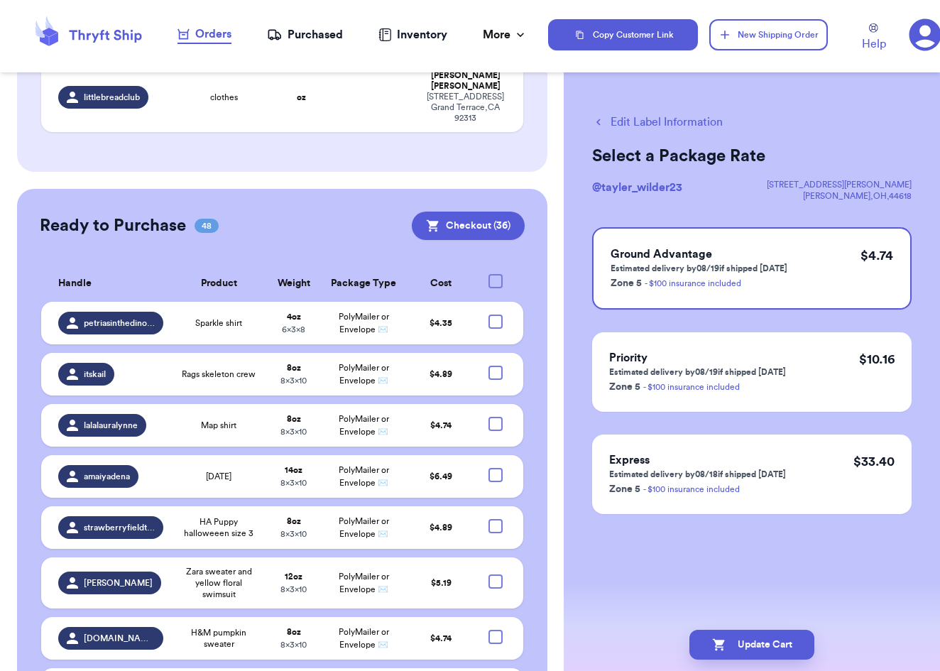
scroll to position [2905, 0]
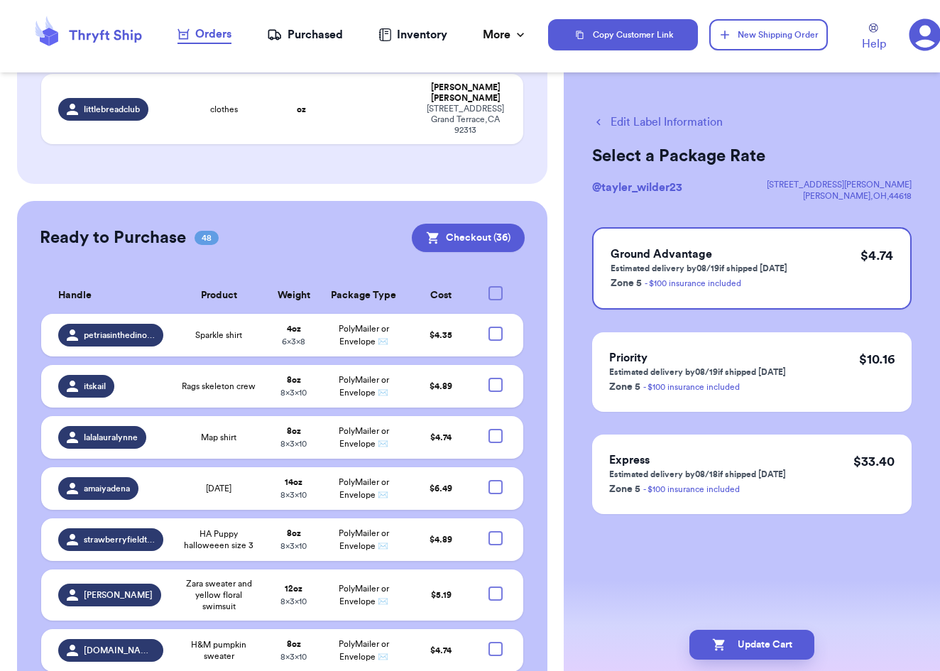
checkbox input "true"
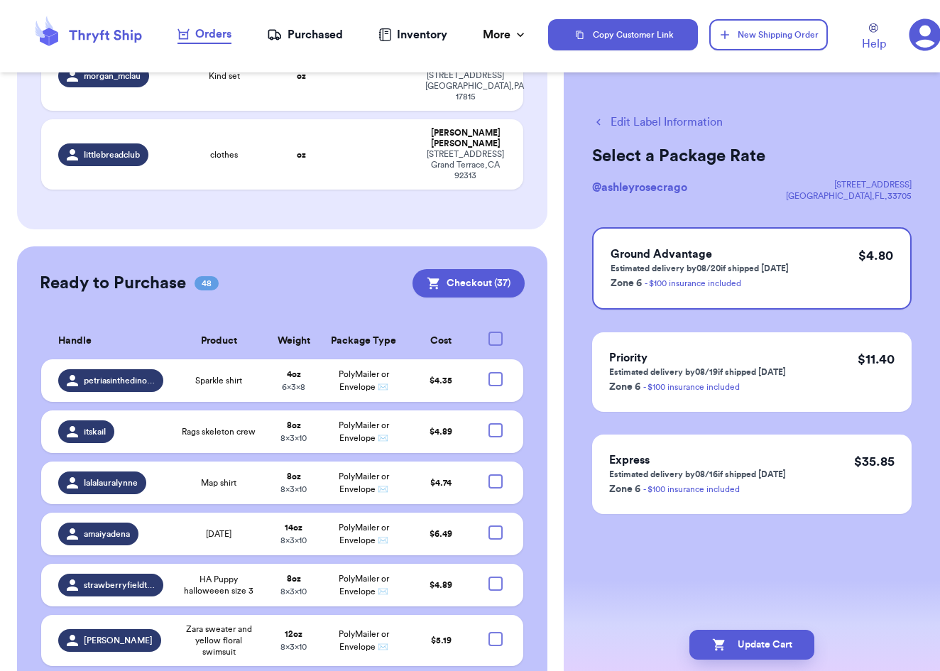
scroll to position [2858, 0]
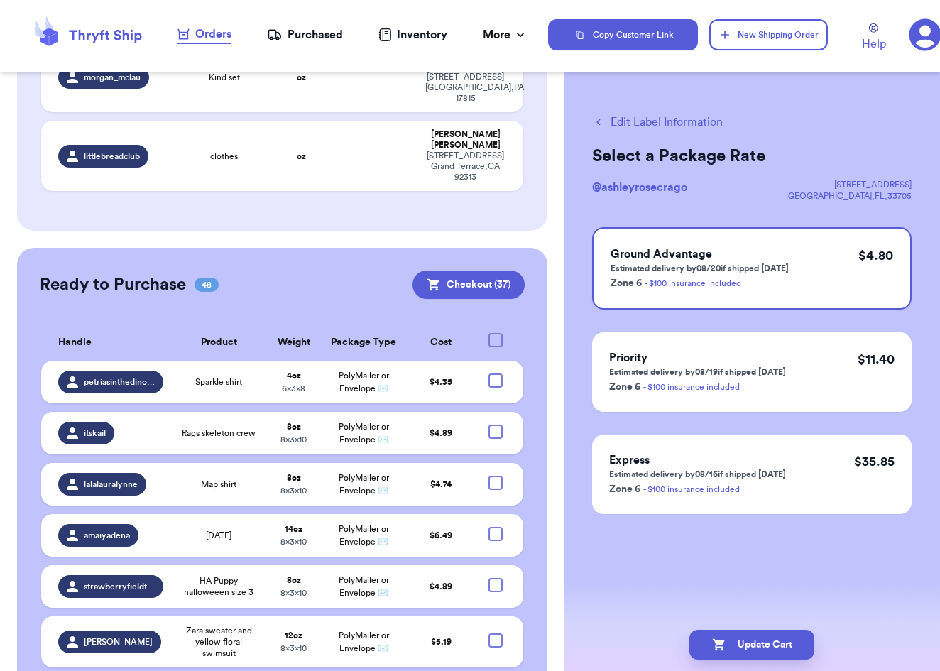
checkbox input "true"
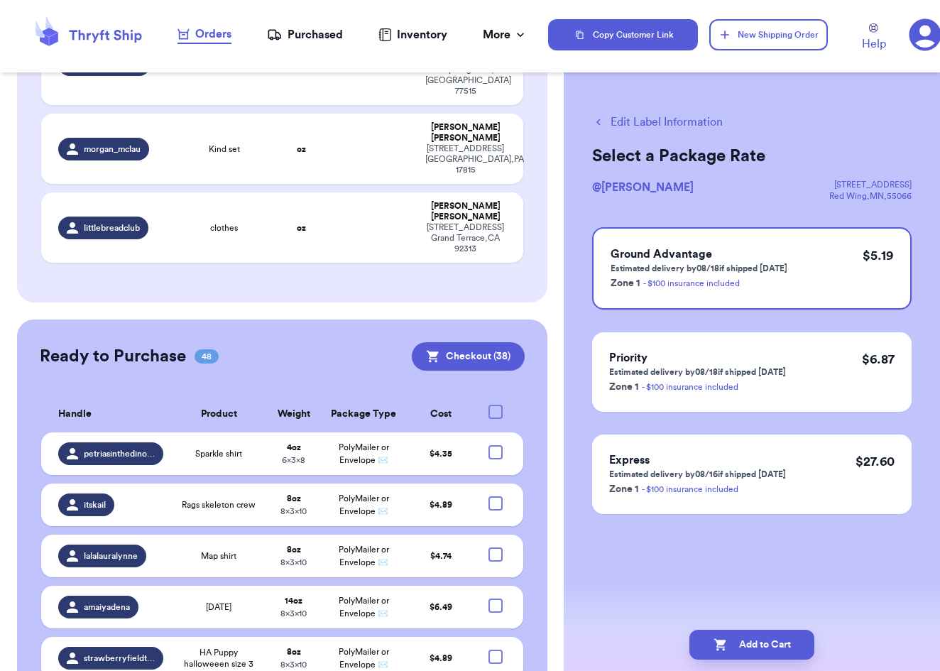
scroll to position [2786, 0]
checkbox input "true"
click at [496, 651] on div at bounding box center [496, 658] width 14 height 14
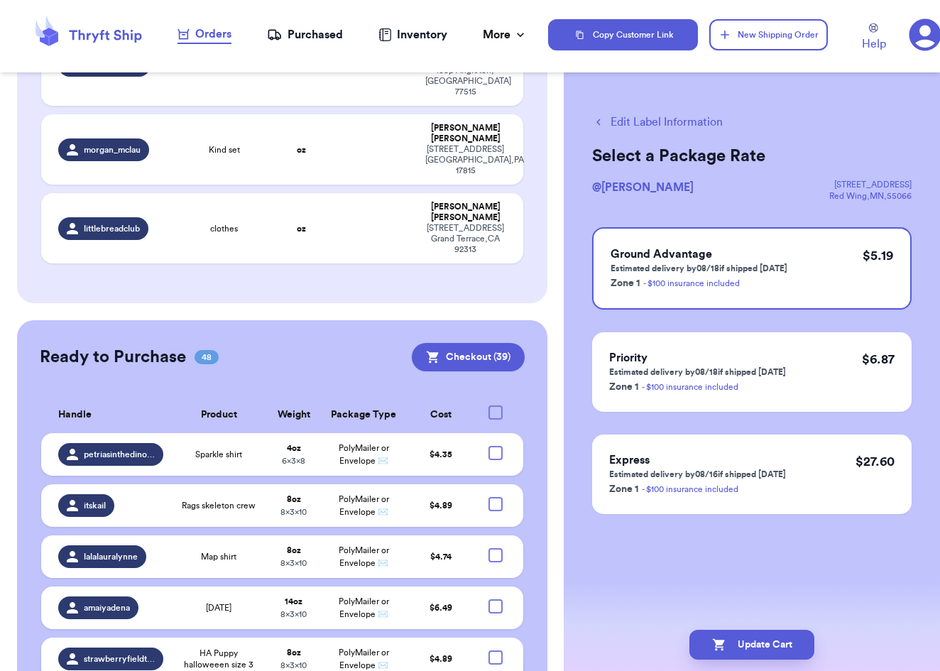
click at [496, 650] on input "checkbox" at bounding box center [495, 650] width 1 height 1
checkbox input "true"
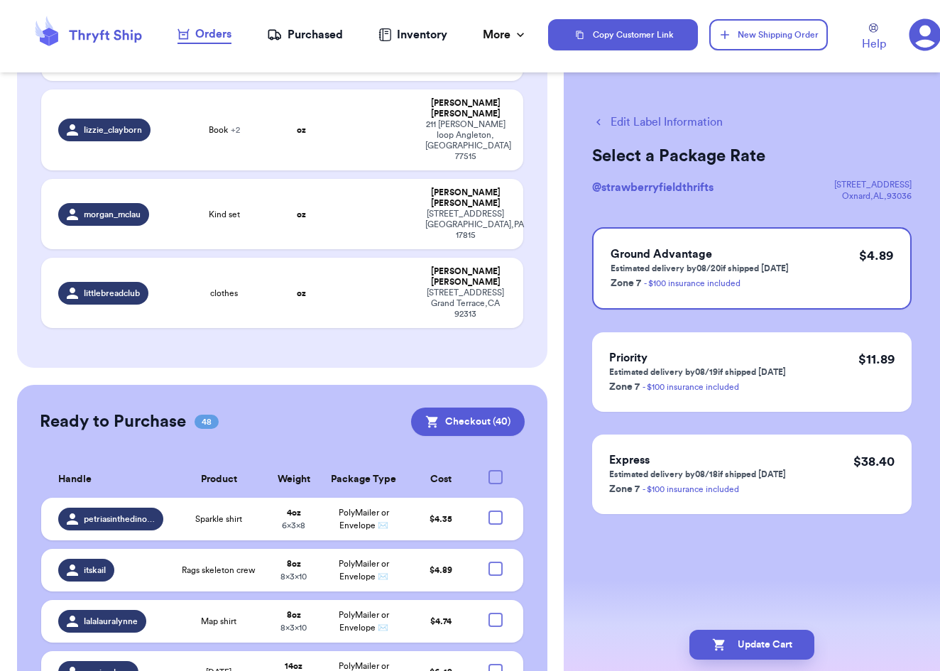
scroll to position [2711, 0]
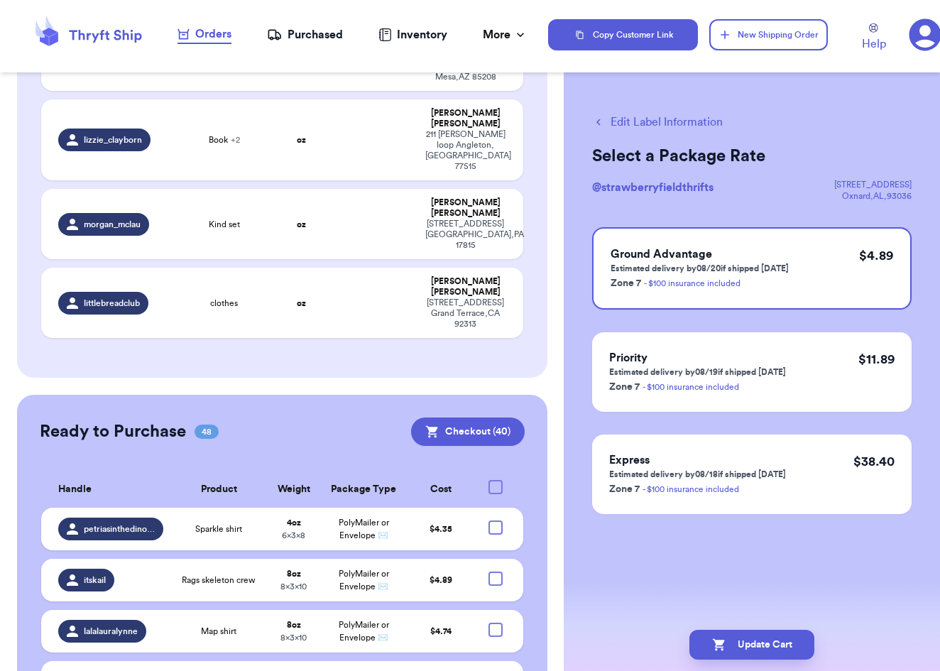
click at [493, 670] on div at bounding box center [496, 681] width 14 height 14
click at [495, 670] on input "checkbox" at bounding box center [495, 673] width 1 height 1
checkbox input "true"
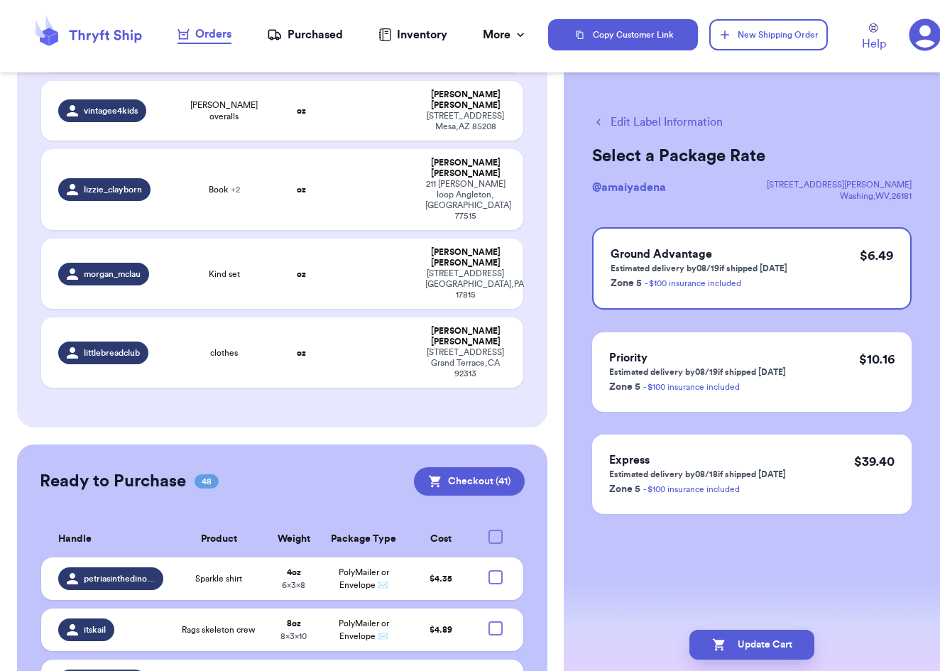
scroll to position [2660, 0]
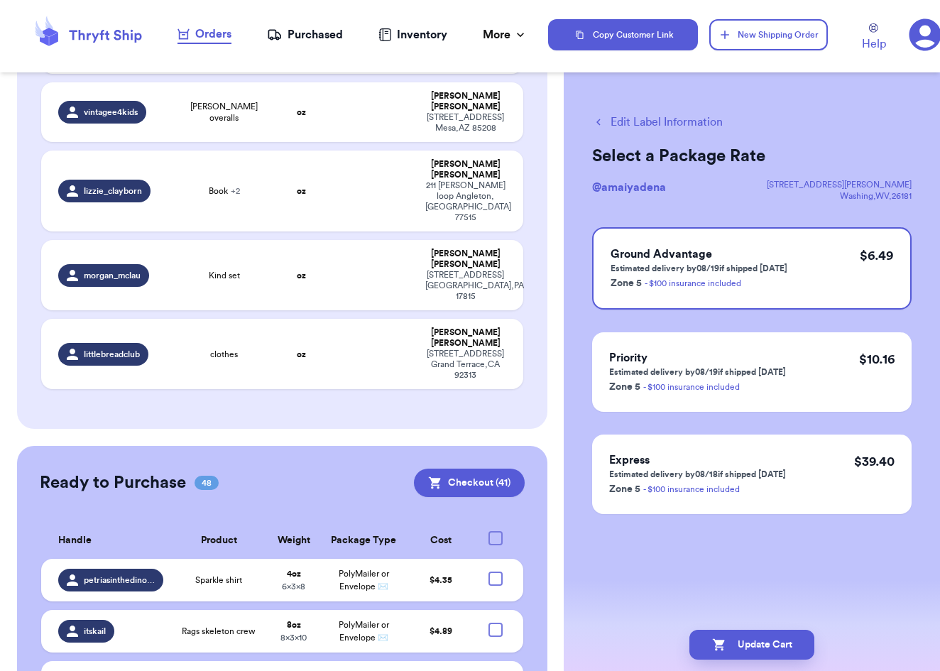
click at [494, 670] on div at bounding box center [496, 681] width 14 height 14
click at [495, 670] on input "checkbox" at bounding box center [495, 673] width 1 height 1
checkbox input "true"
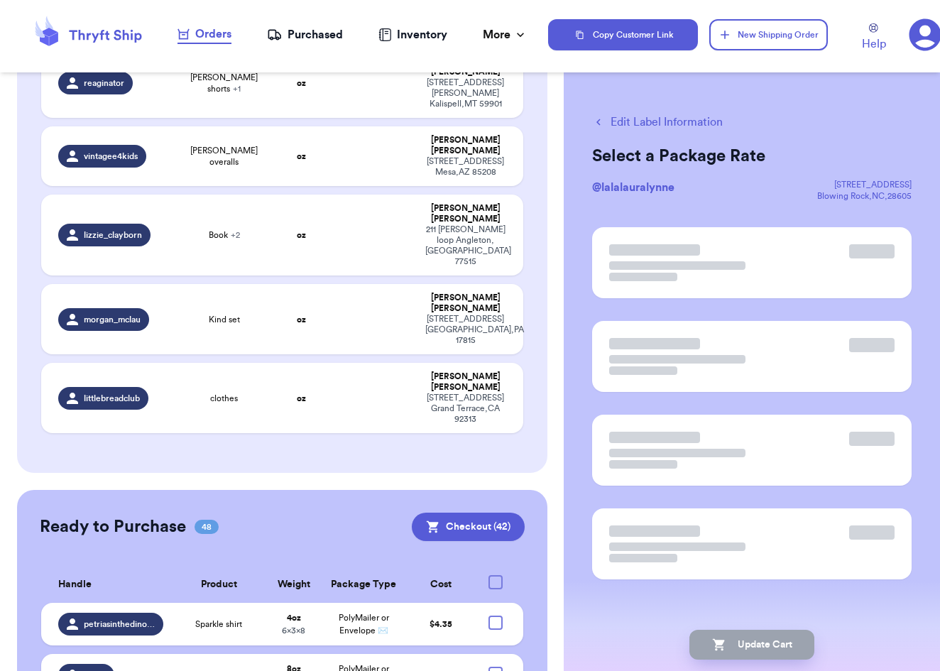
scroll to position [2614, 0]
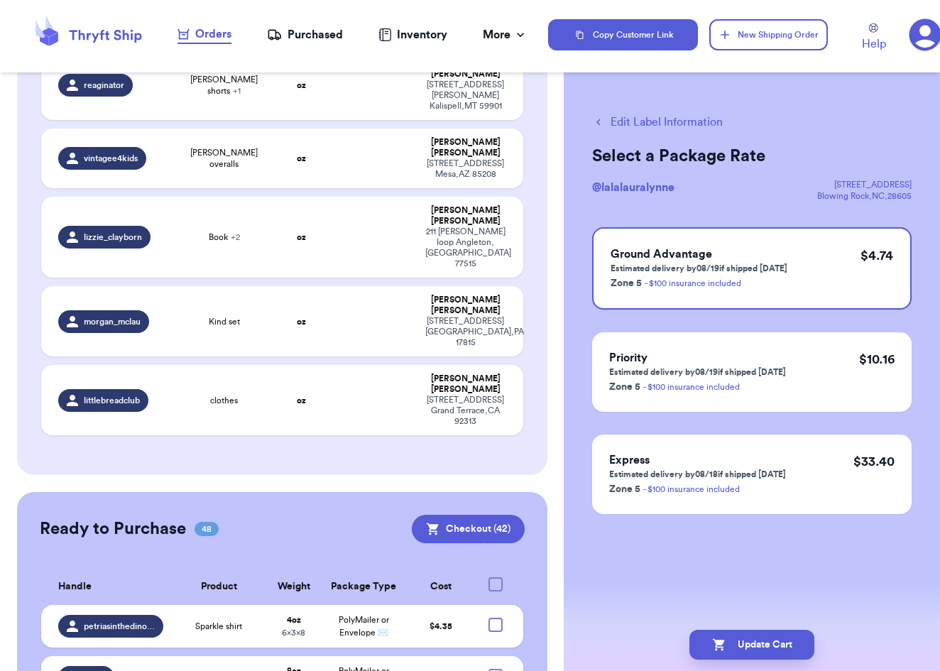
click at [497, 669] on div at bounding box center [496, 676] width 14 height 14
click at [496, 668] on input "checkbox" at bounding box center [495, 668] width 1 height 1
checkbox input "true"
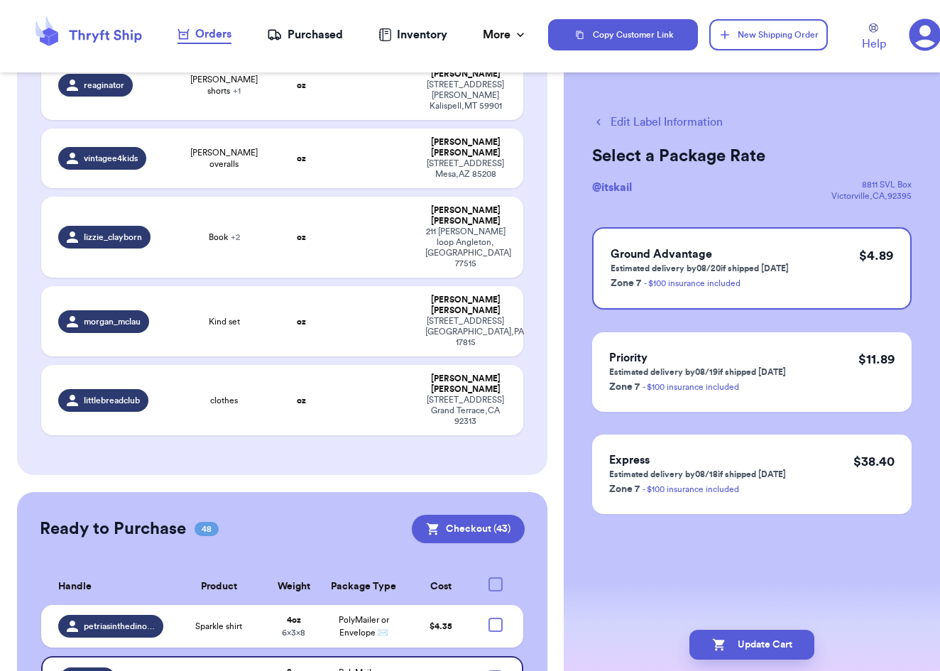
checkbox input "false"
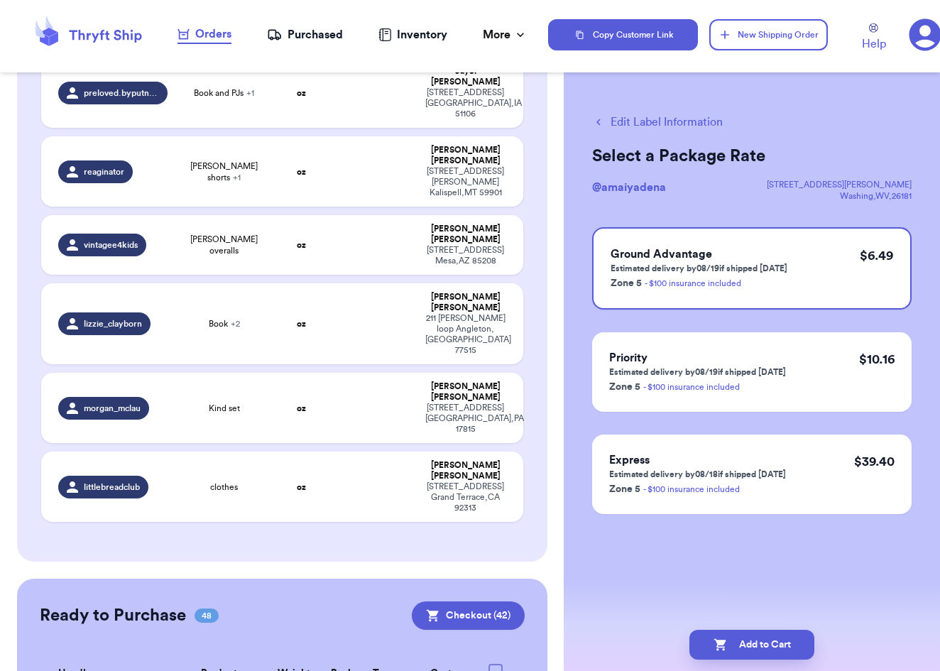
scroll to position [2525, 0]
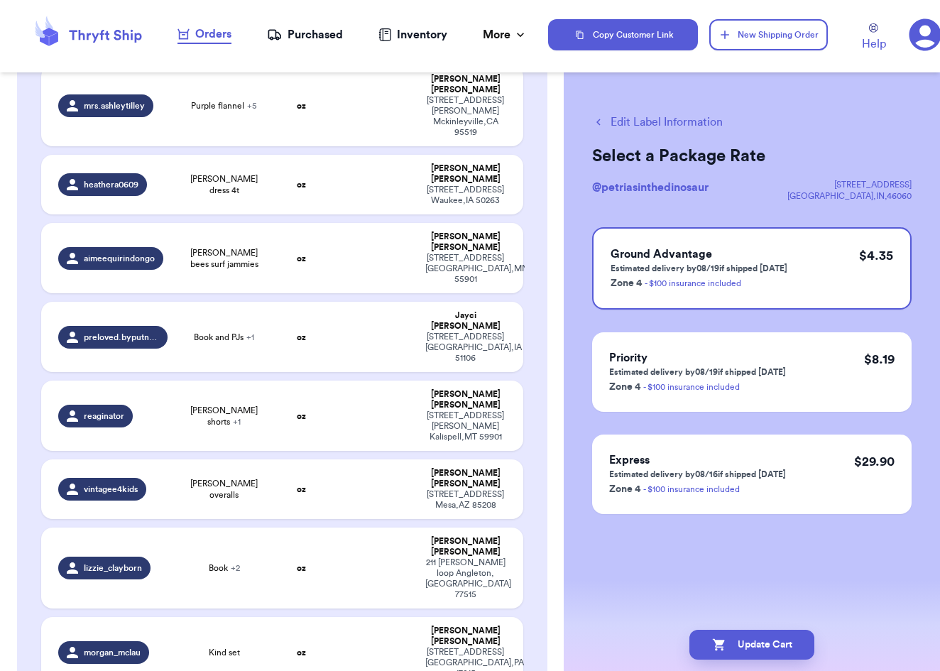
scroll to position [2087, 0]
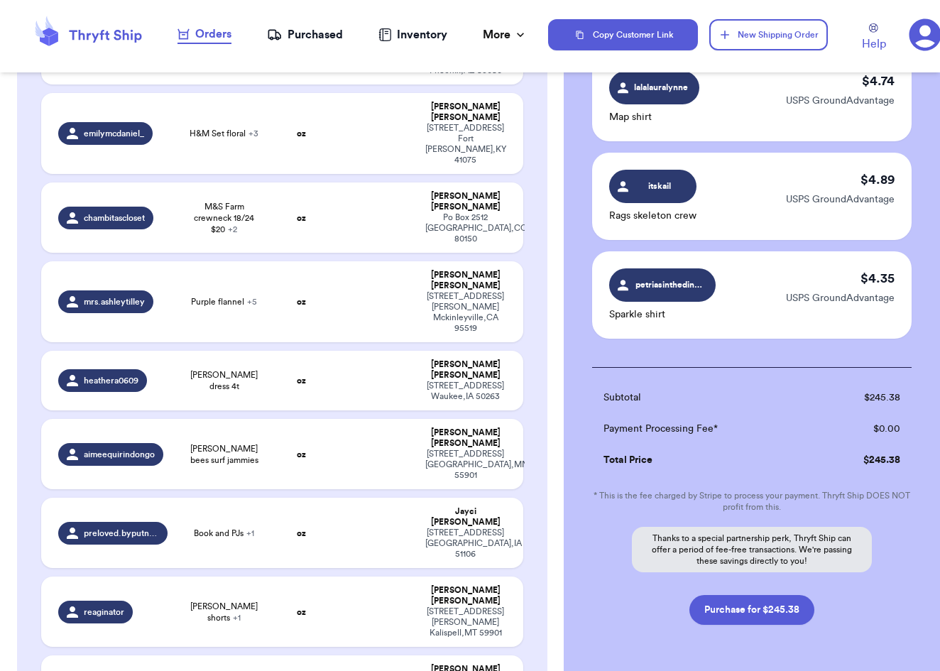
scroll to position [4111, 0]
click at [741, 596] on button "Purchase for $245.38" at bounding box center [752, 611] width 125 height 30
checkbox input "false"
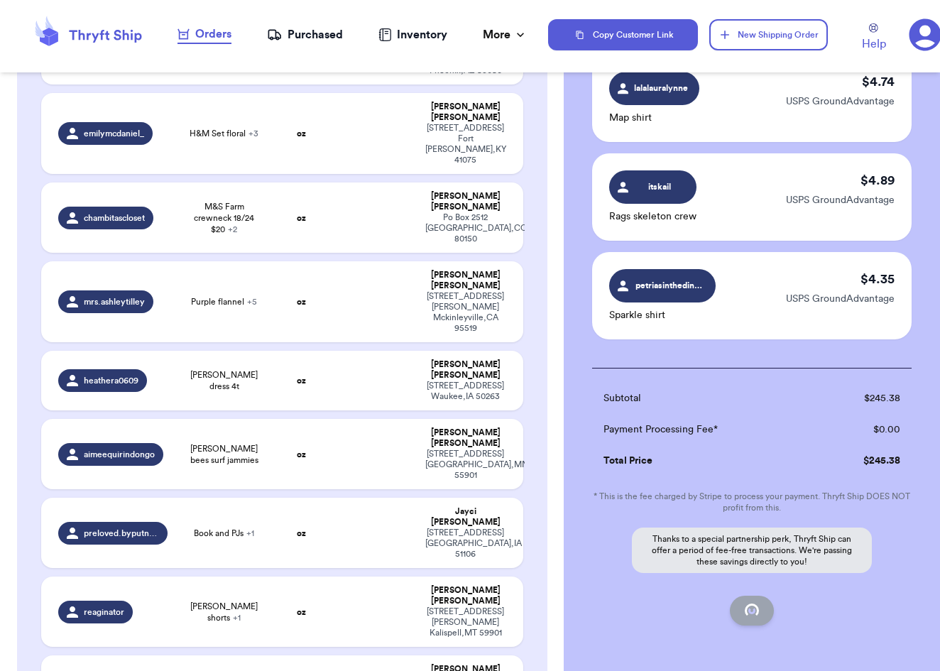
checkbox input "false"
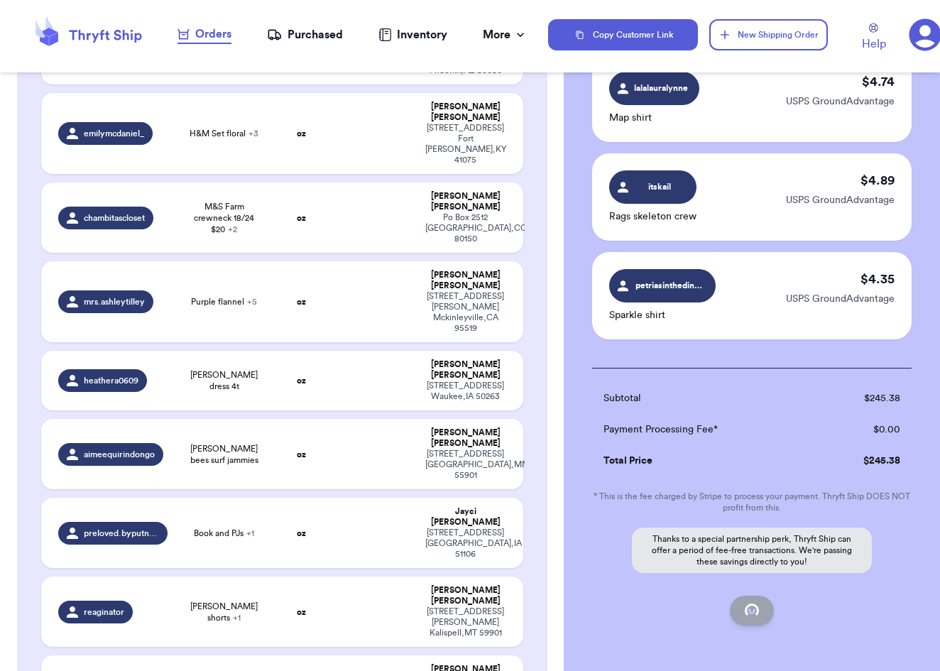
checkbox input "false"
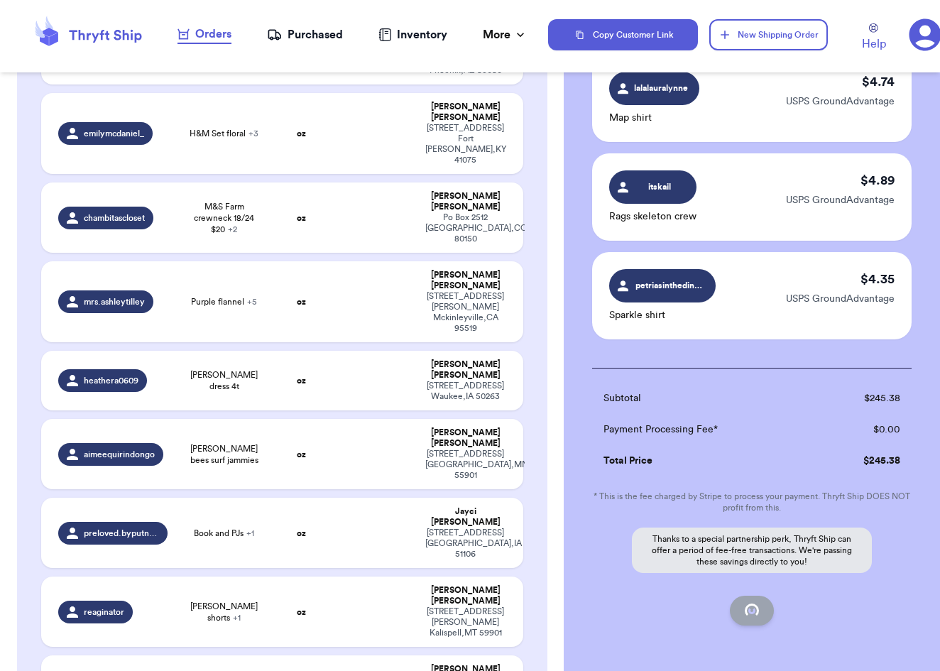
checkbox input "false"
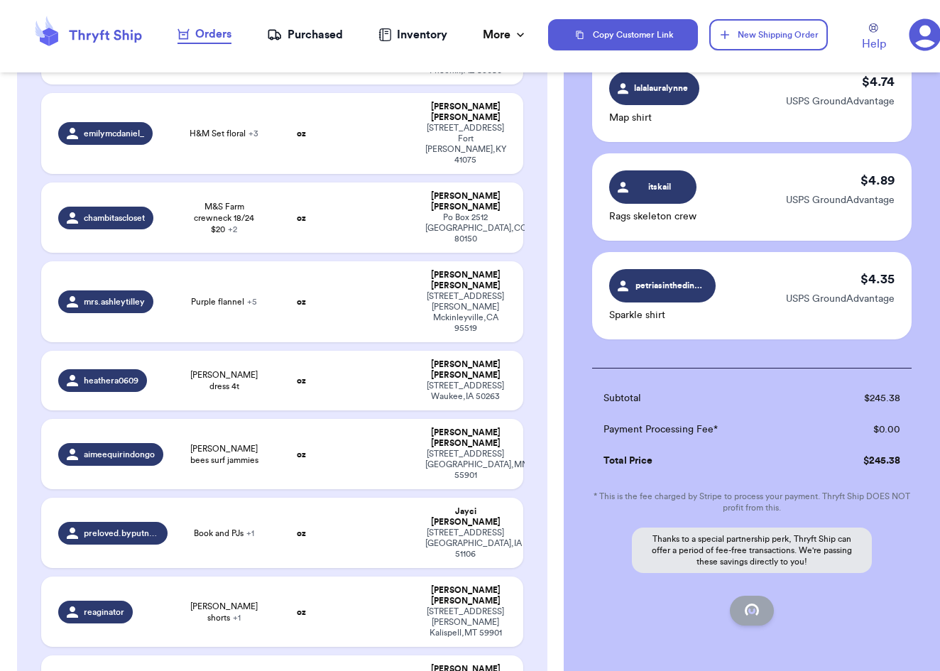
checkbox input "false"
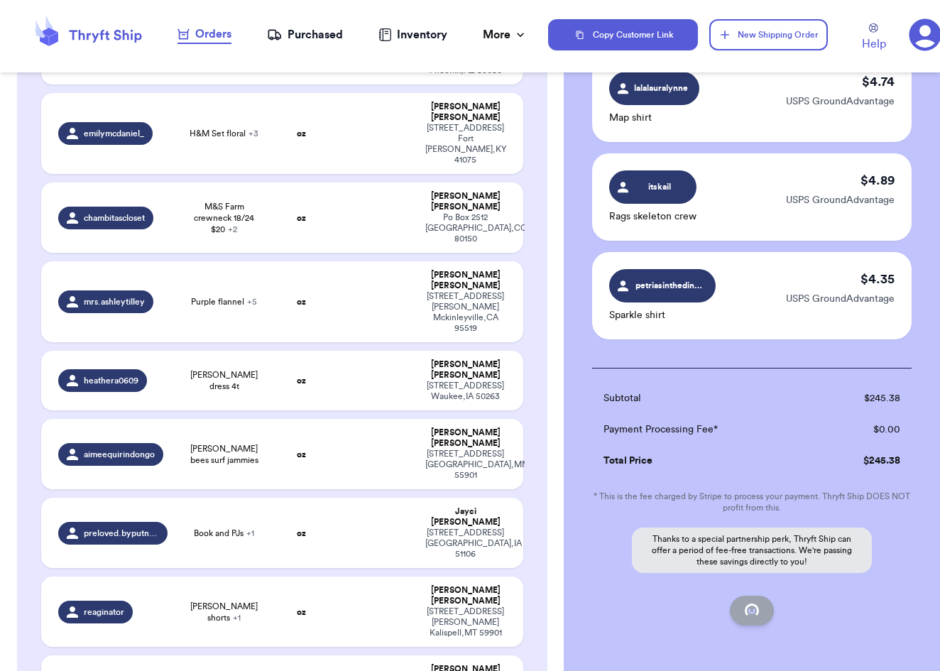
checkbox input "false"
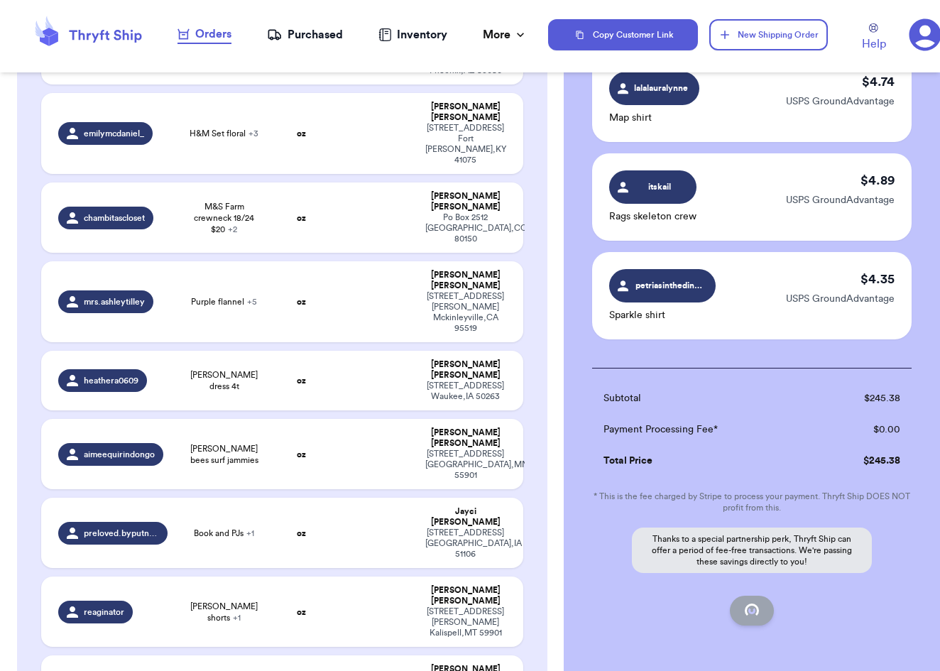
checkbox input "false"
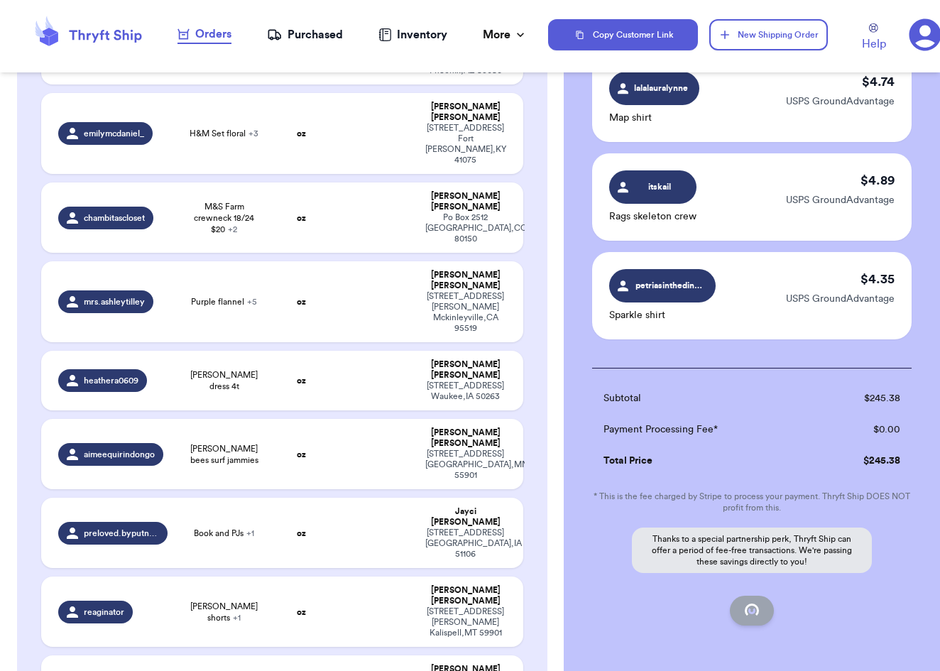
checkbox input "false"
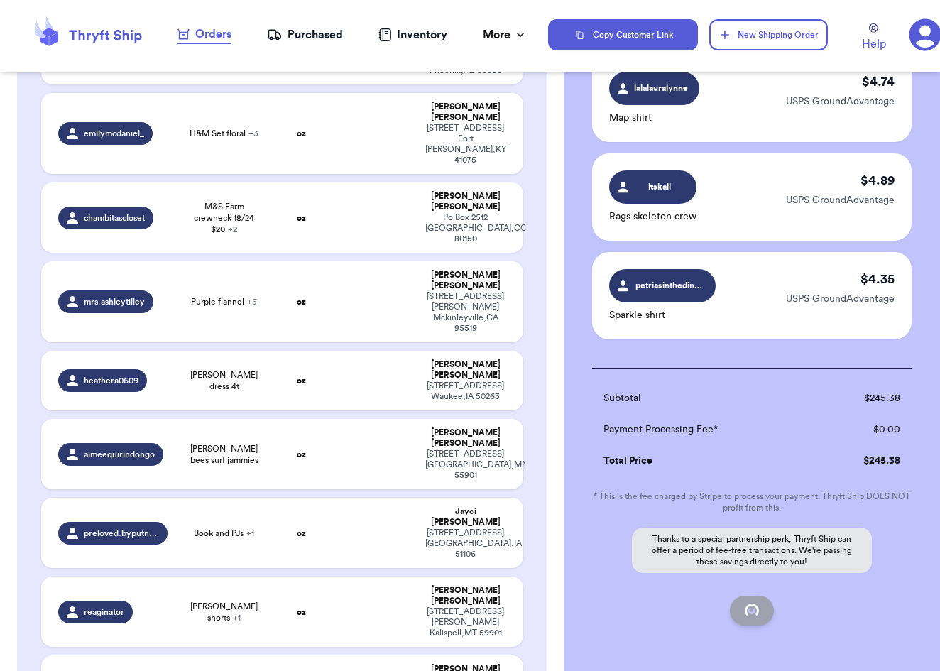
checkbox input "false"
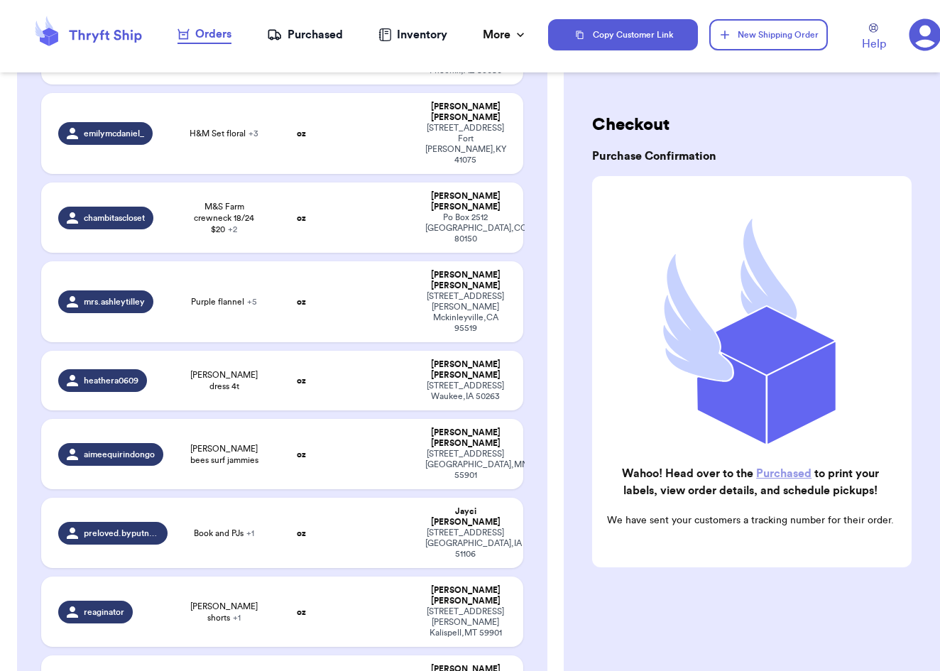
scroll to position [0, 0]
click at [288, 36] on div "Purchased" at bounding box center [305, 34] width 76 height 17
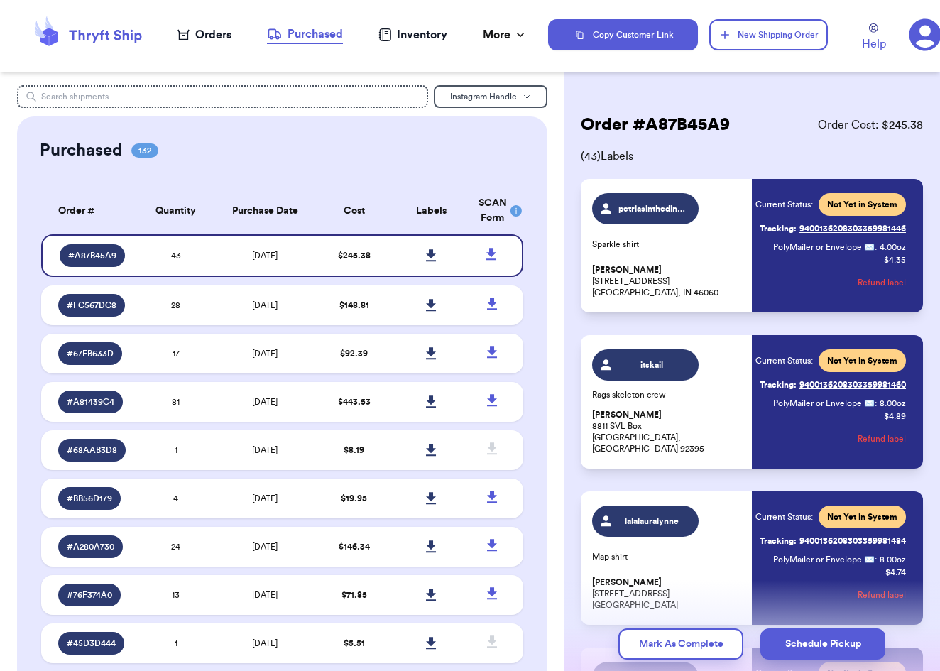
click at [292, 35] on div "Purchased" at bounding box center [305, 34] width 76 height 17
click at [428, 262] on icon at bounding box center [431, 255] width 11 height 13
click at [359, 308] on span "$ 148.81" at bounding box center [354, 305] width 30 height 9
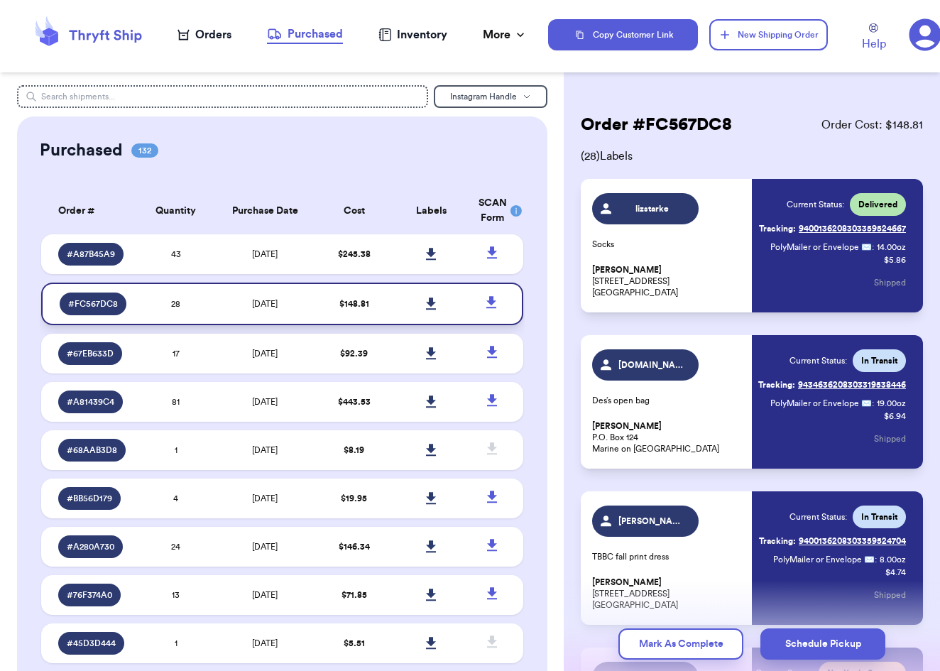
click at [431, 310] on icon at bounding box center [431, 304] width 10 height 12
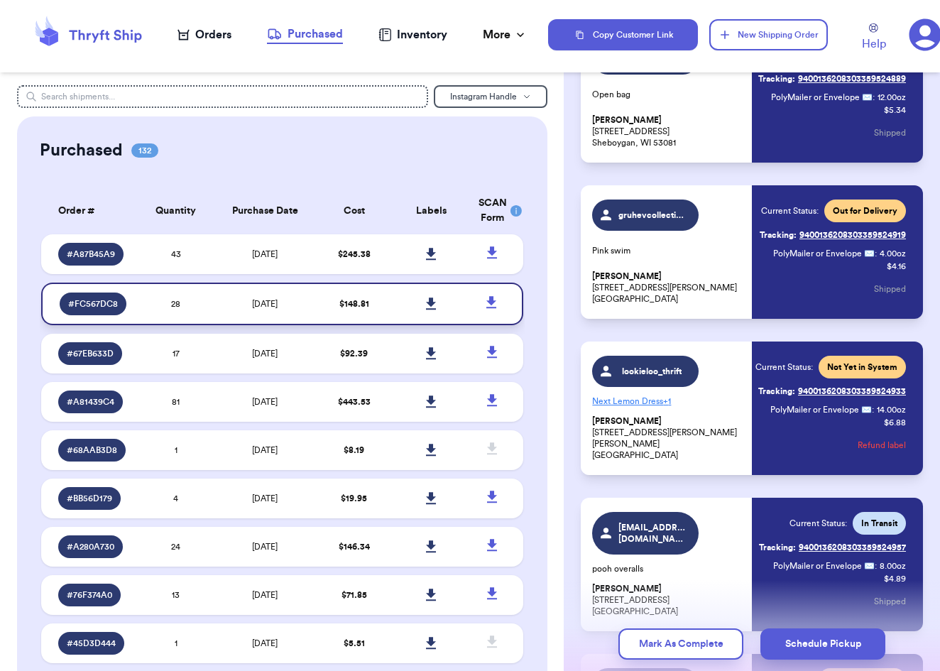
scroll to position [2062, 0]
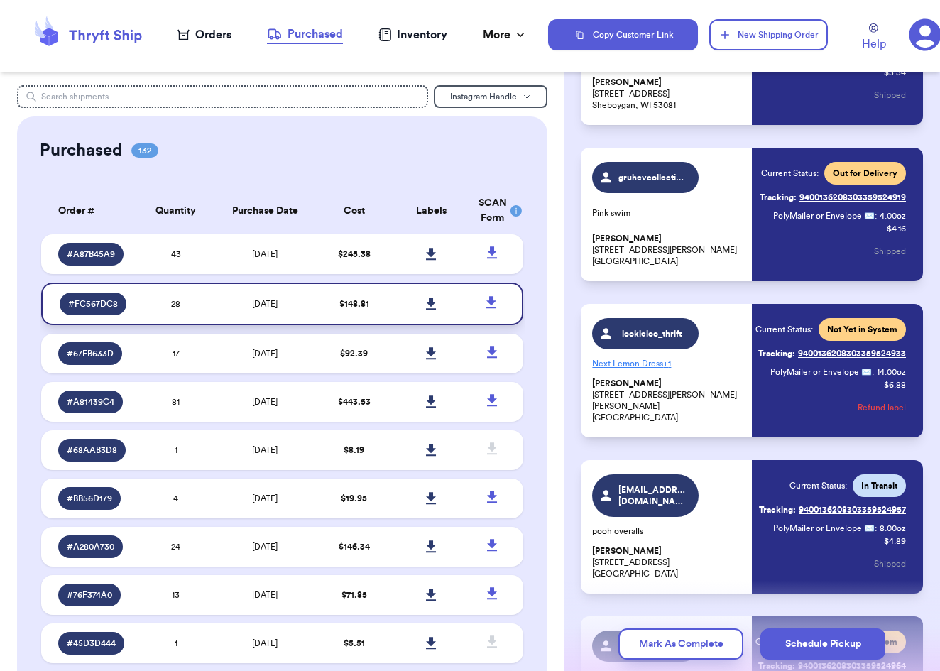
click at [434, 310] on icon at bounding box center [431, 304] width 11 height 13
